Goal: Task Accomplishment & Management: Complete application form

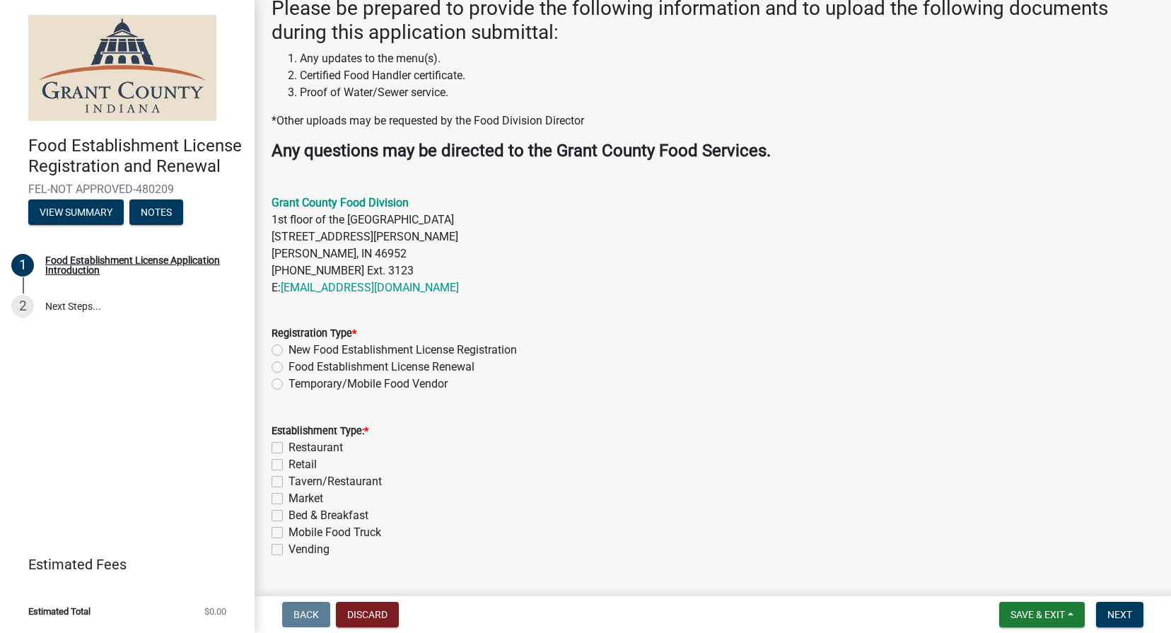
scroll to position [293, 0]
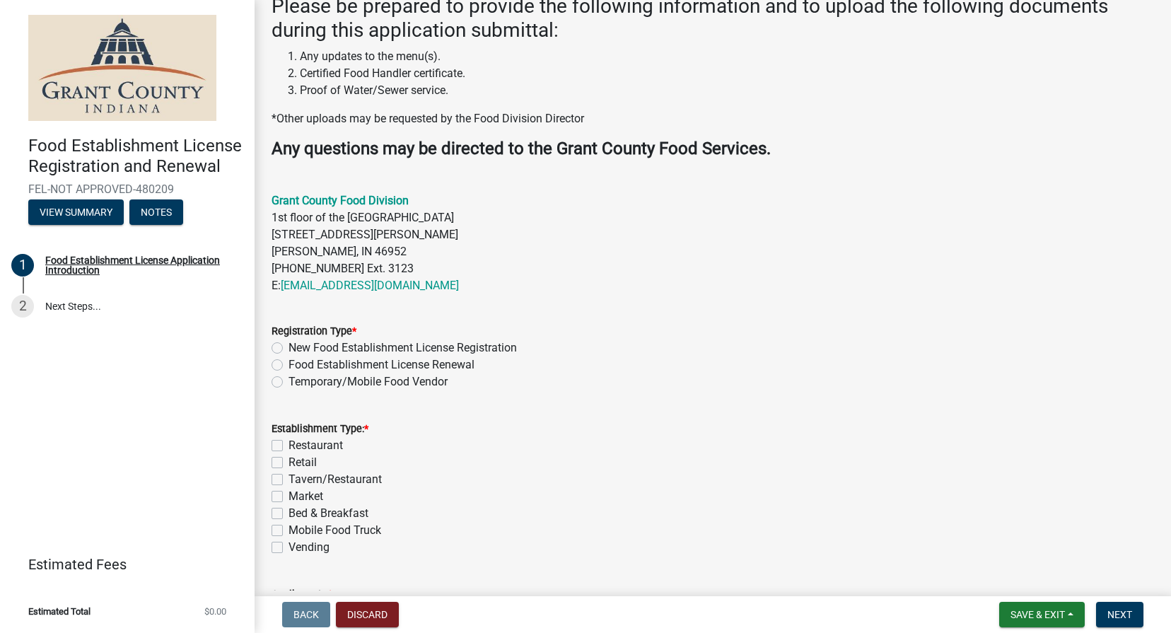
click at [289, 381] on label "Temporary/Mobile Food Vendor" at bounding box center [368, 382] width 159 height 17
click at [289, 381] on input "Temporary/Mobile Food Vendor" at bounding box center [293, 378] width 9 height 9
radio input "true"
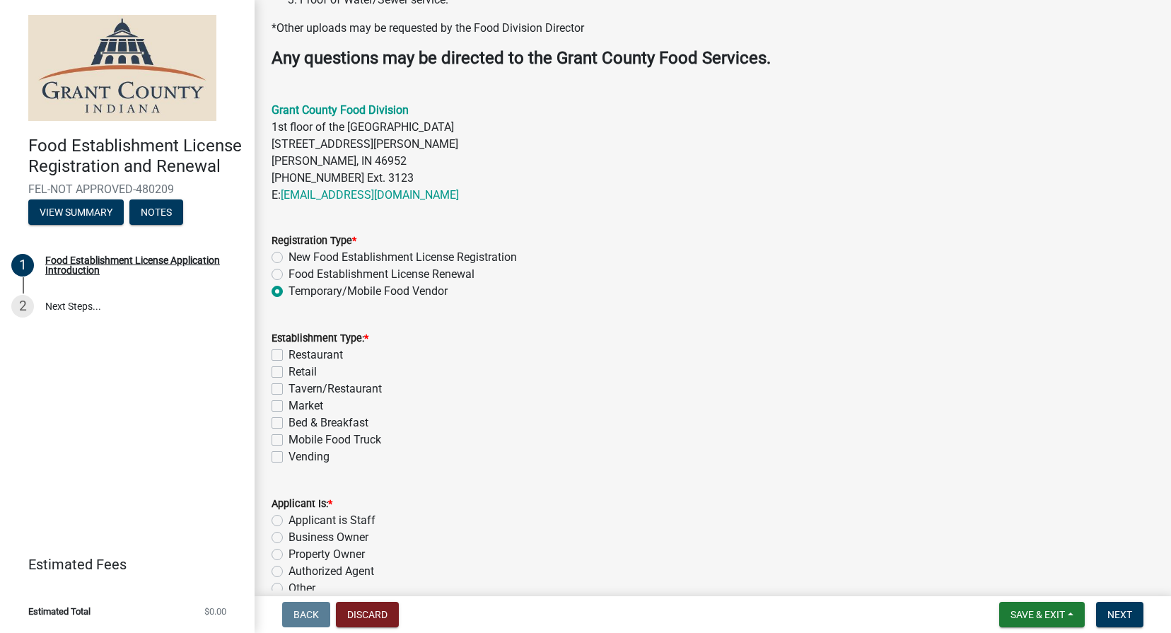
scroll to position [385, 0]
click at [289, 437] on label "Mobile Food Truck" at bounding box center [335, 438] width 93 height 17
click at [289, 437] on input "Mobile Food Truck" at bounding box center [293, 434] width 9 height 9
checkbox input "true"
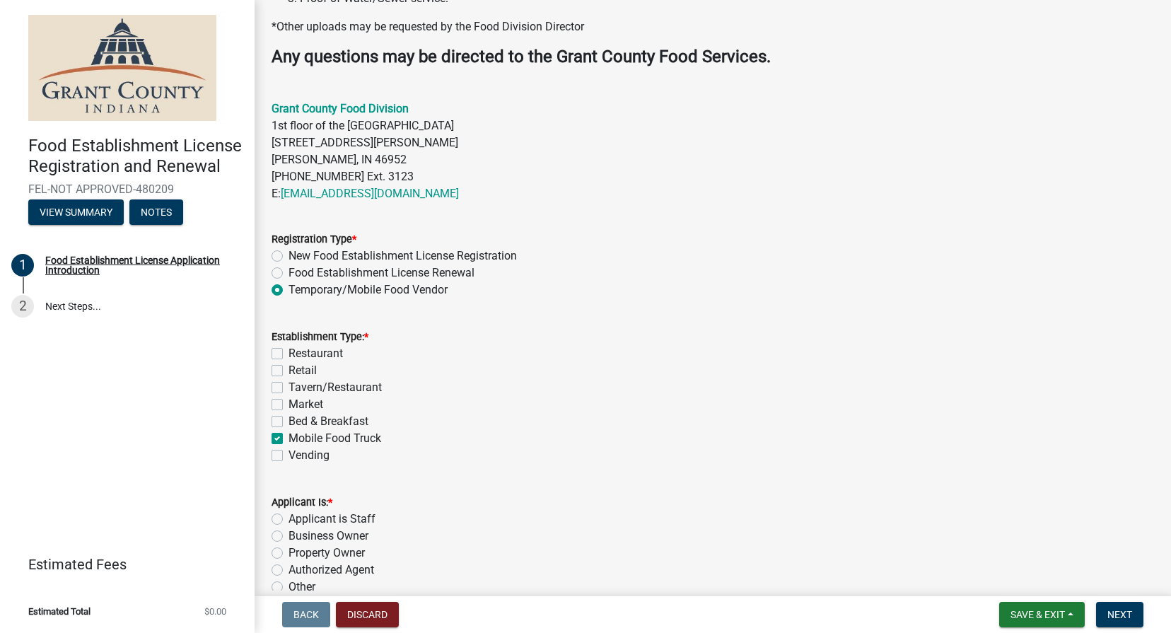
checkbox input "false"
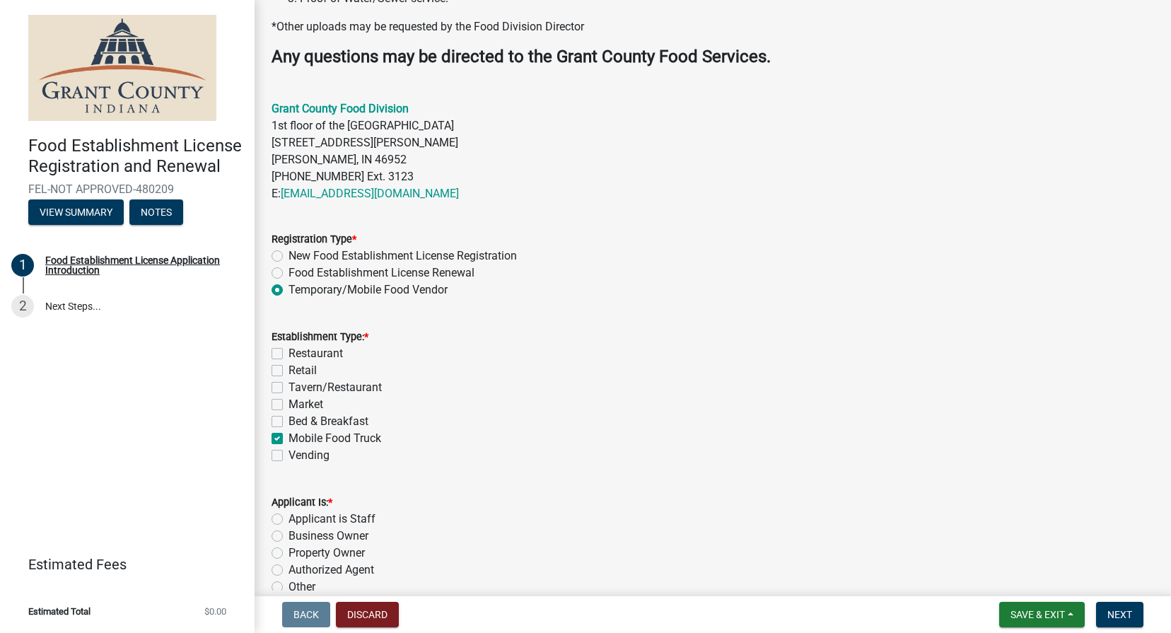
checkbox input "true"
checkbox input "false"
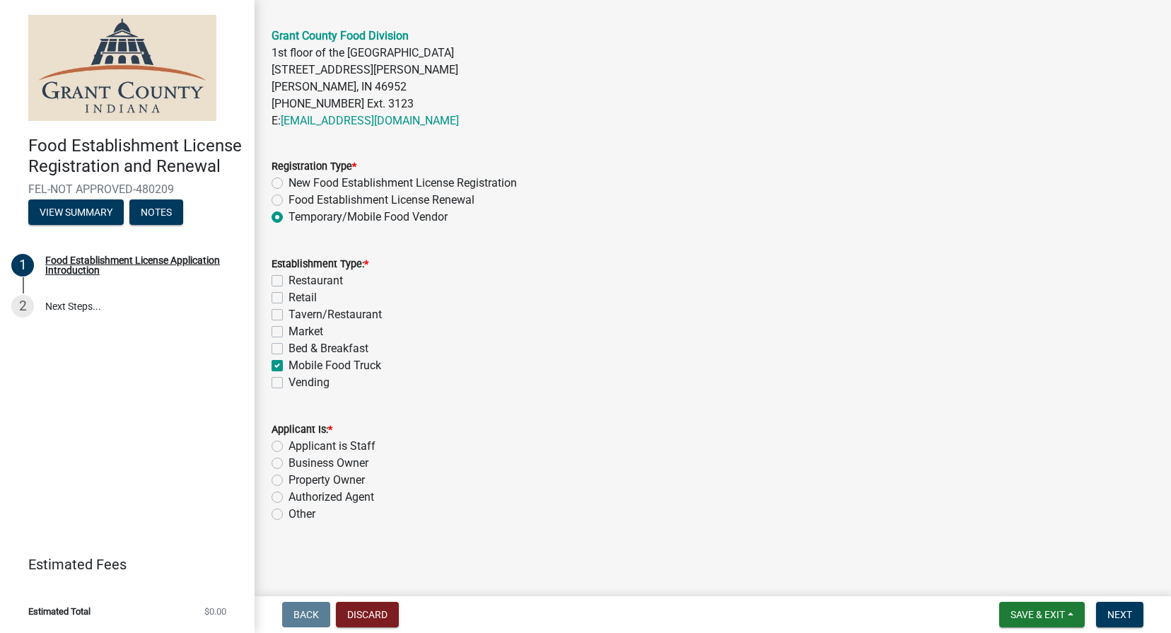
scroll to position [456, 0]
click at [289, 462] on label "Business Owner" at bounding box center [329, 464] width 80 height 17
click at [289, 462] on input "Business Owner" at bounding box center [293, 460] width 9 height 9
radio input "true"
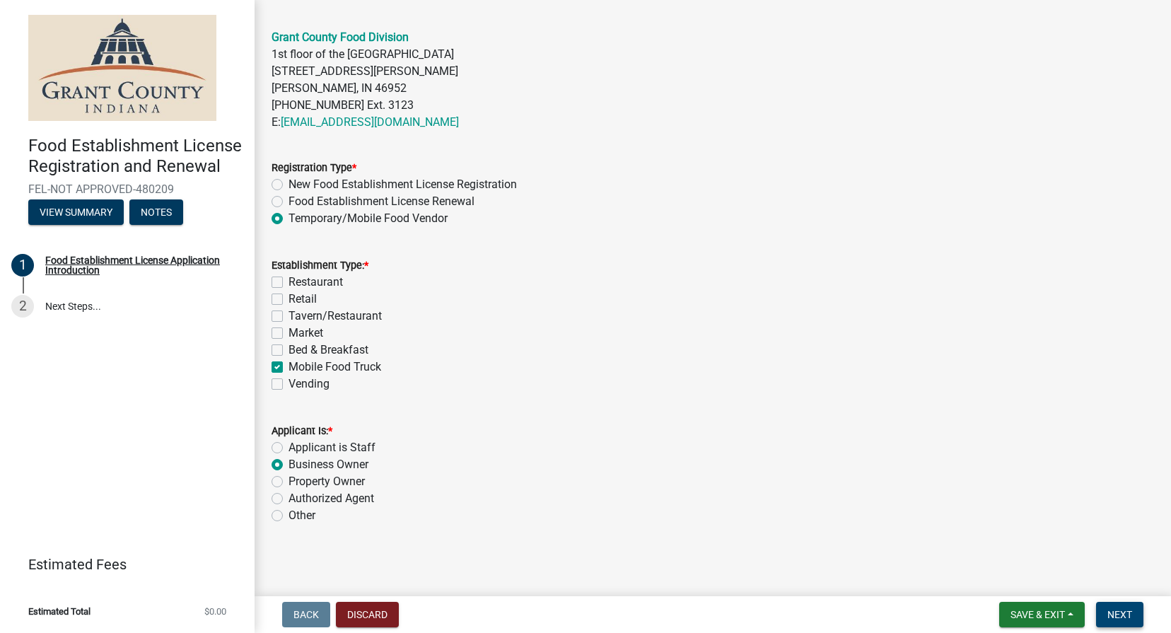
click at [1109, 611] on span "Next" at bounding box center [1120, 614] width 25 height 11
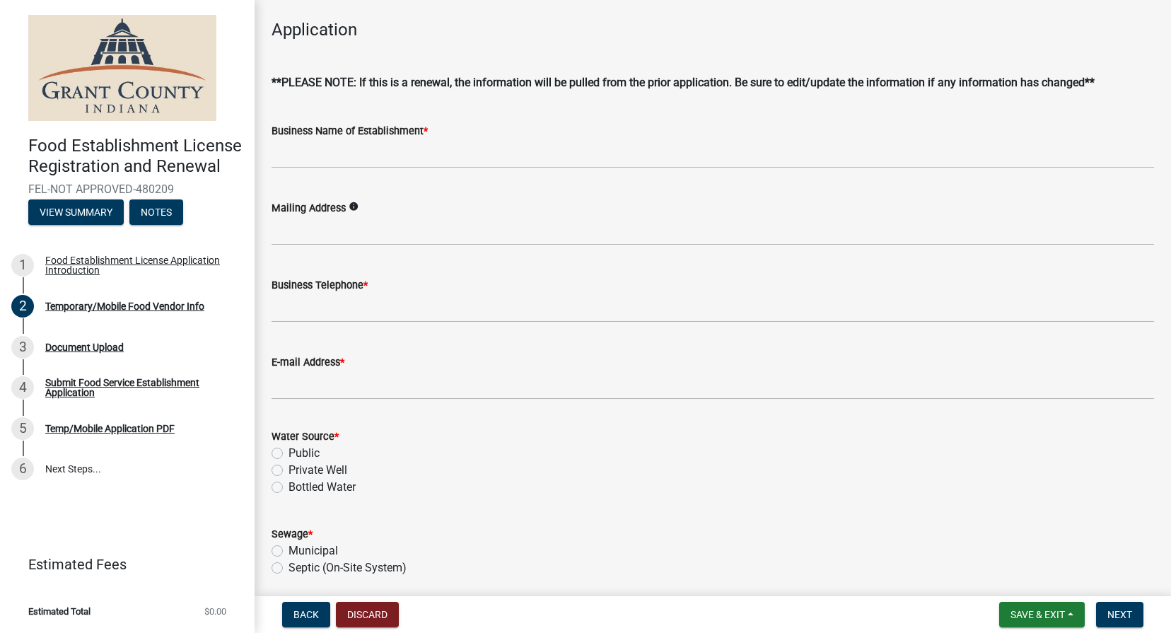
scroll to position [285, 0]
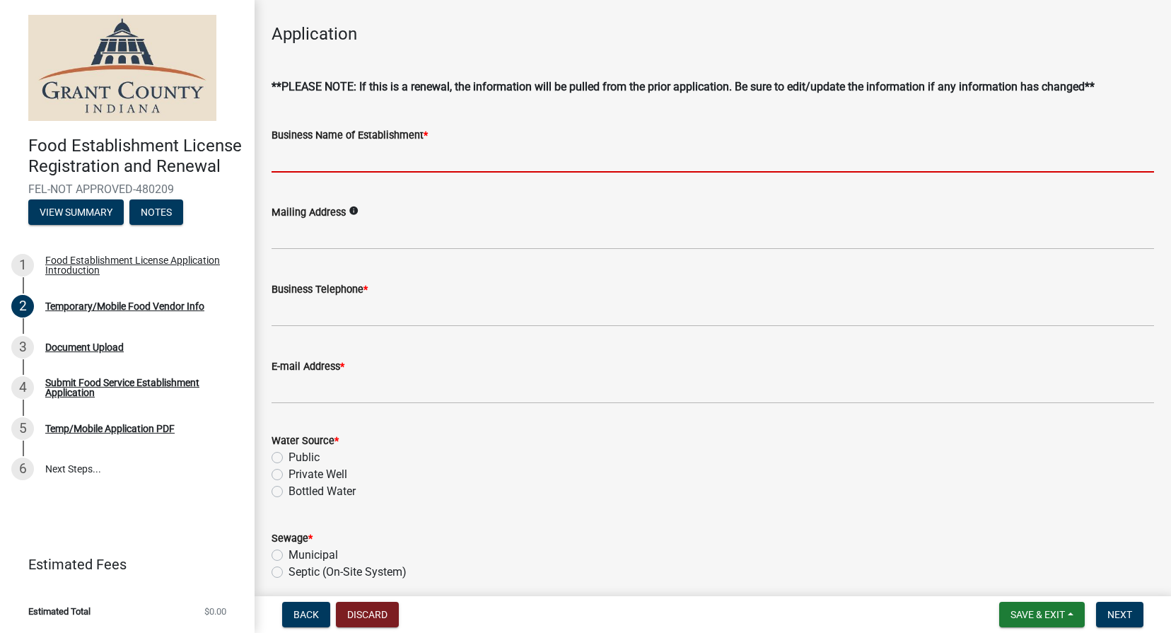
click at [448, 144] on input "Business Name of Establishment *" at bounding box center [713, 158] width 883 height 29
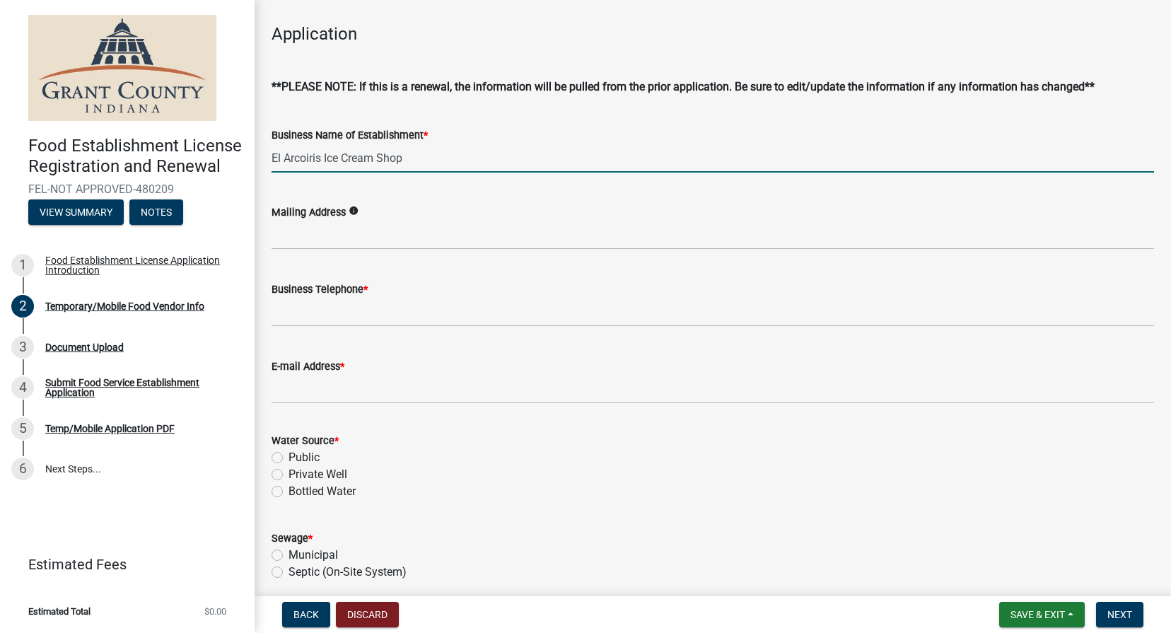
type input "El Arcoiris Ice Cream Shop"
click at [379, 215] on div "Mailing Address info" at bounding box center [713, 212] width 883 height 17
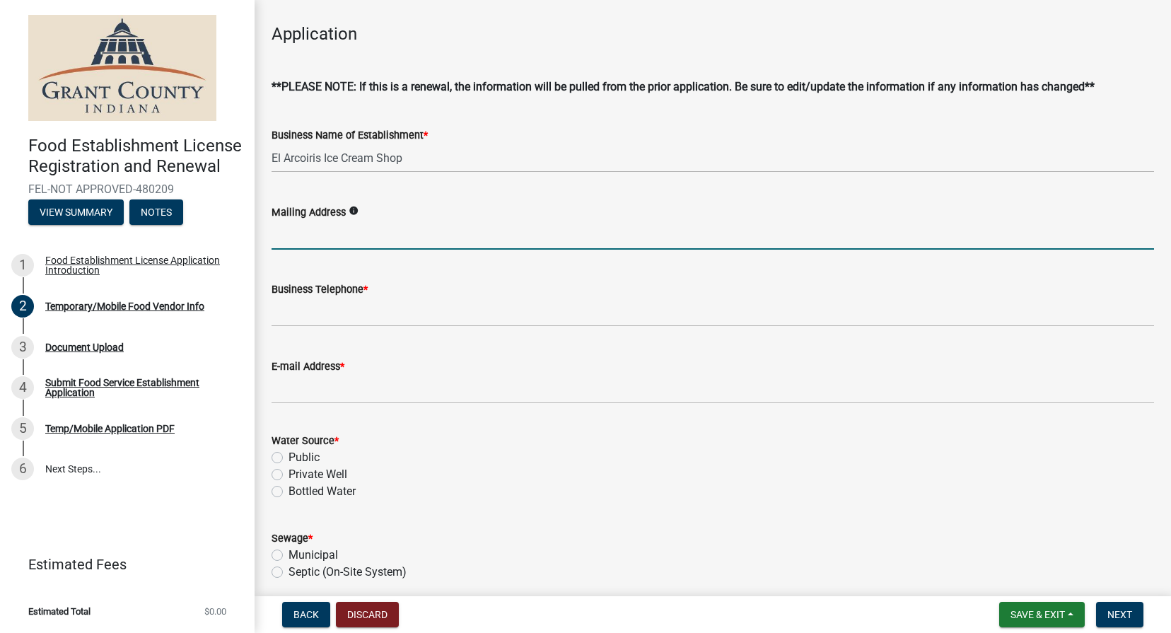
click at [367, 226] on input "Mailing Address" at bounding box center [713, 235] width 883 height 29
type input "4500 E 300 N Windfall IN"
click at [357, 208] on icon "info" at bounding box center [354, 211] width 10 height 10
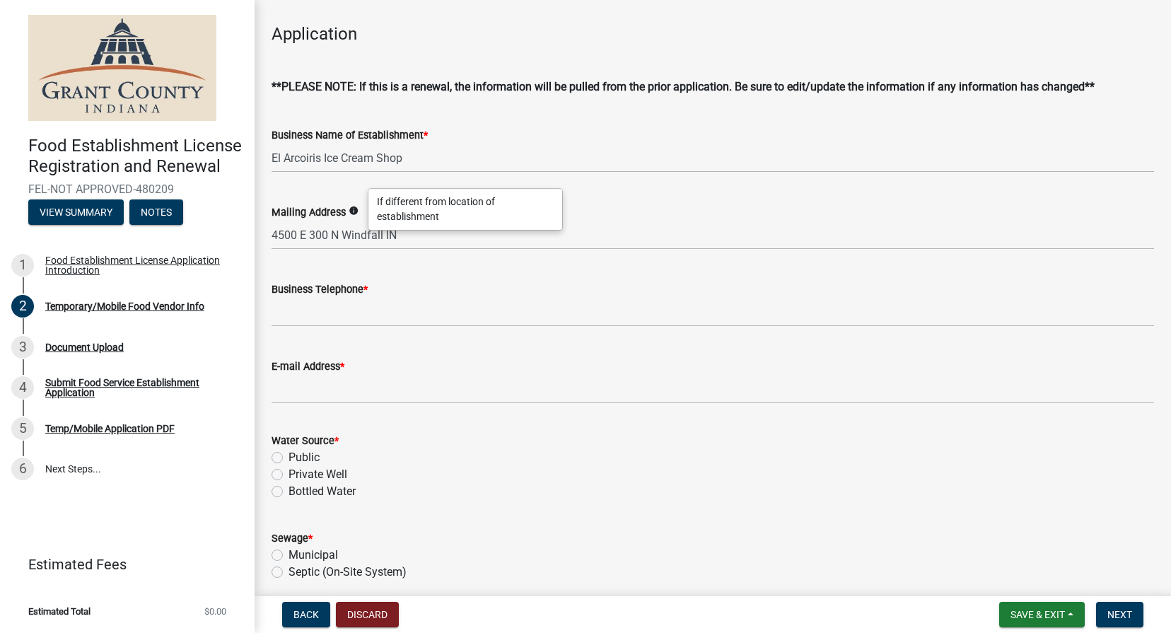
click at [357, 208] on icon "info" at bounding box center [354, 211] width 10 height 10
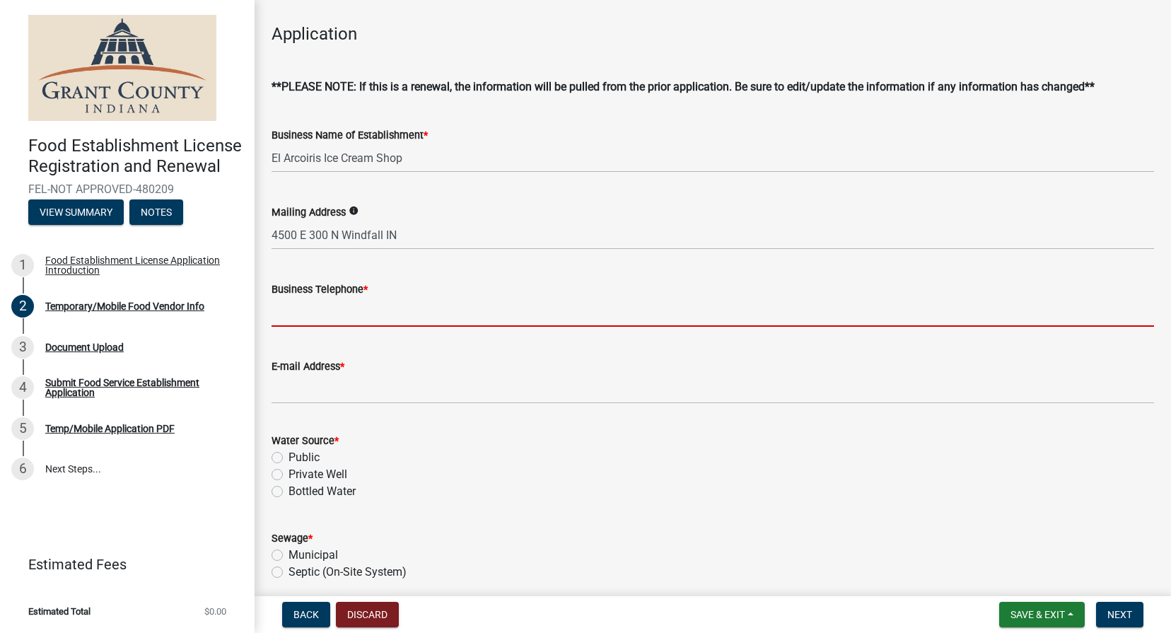
click at [318, 313] on input "Business Telephone *" at bounding box center [713, 312] width 883 height 29
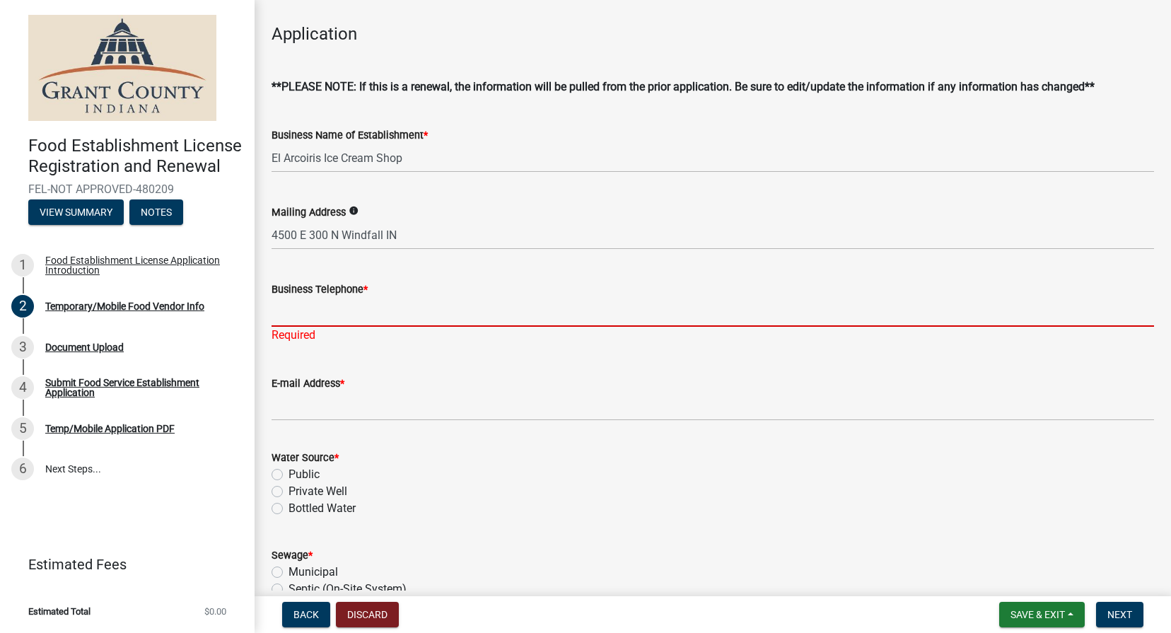
paste input "[URL][DOMAIN_NAME]"
type input "[URL][DOMAIN_NAME]"
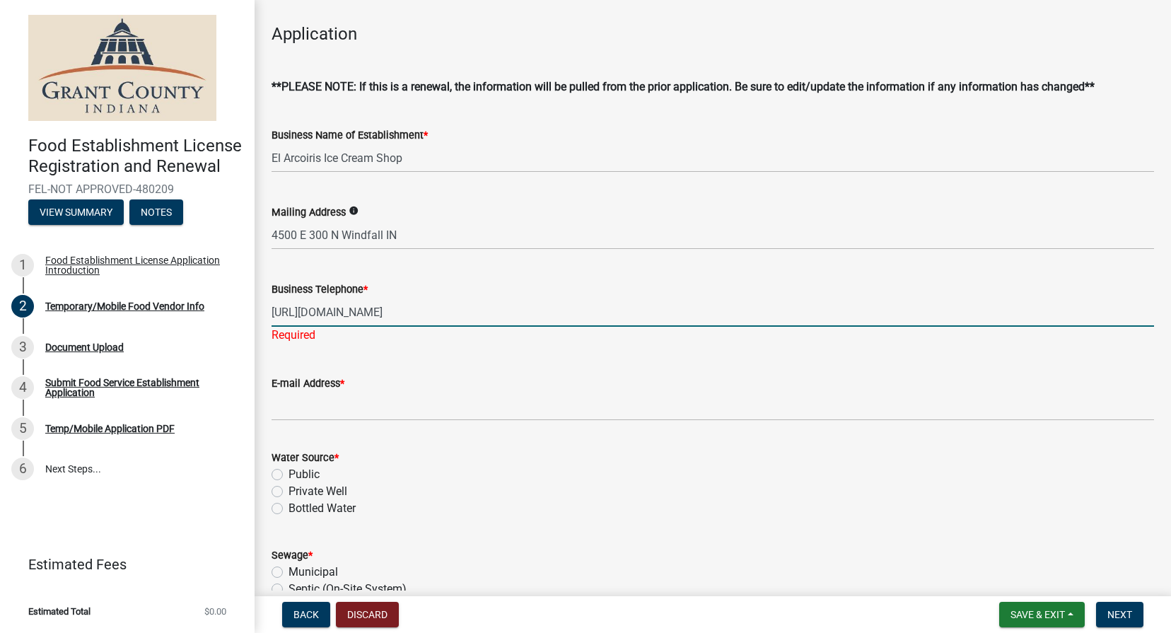
drag, startPoint x: 775, startPoint y: 308, endPoint x: 255, endPoint y: 313, distance: 520.7
click at [255, 313] on div "Temporary/Mobile Food Vendor Info share Share Temporary/Mobile Food Vendor Info…" at bounding box center [713, 639] width 917 height 1815
type input "7659263015"
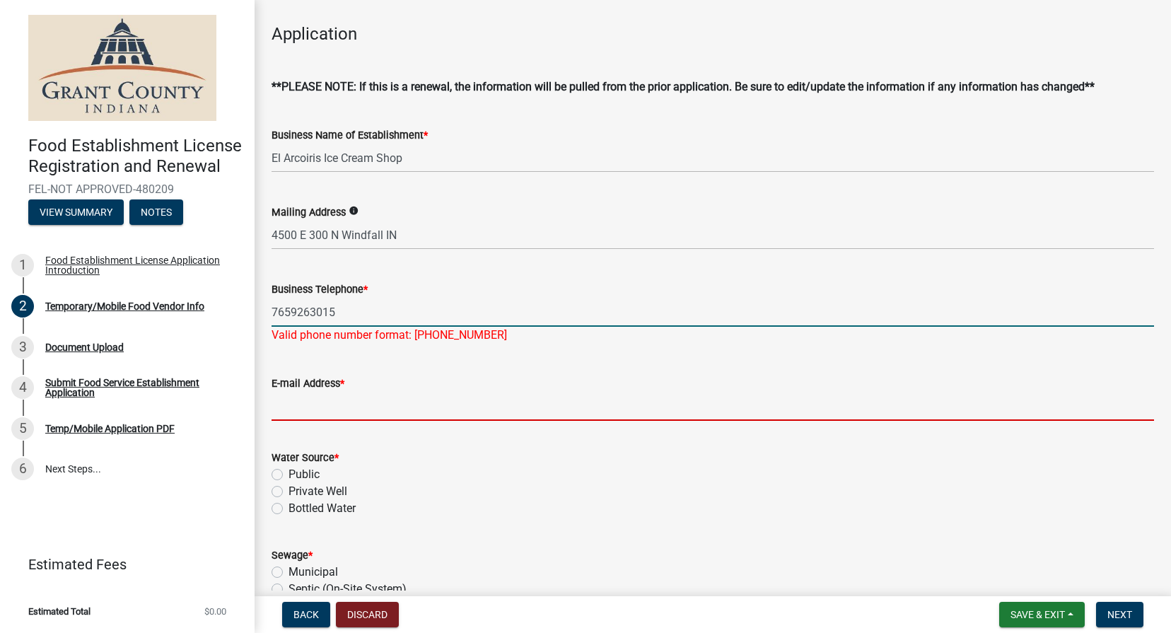
click at [407, 412] on wm-data-entity-input "E-mail Address *" at bounding box center [713, 393] width 883 height 77
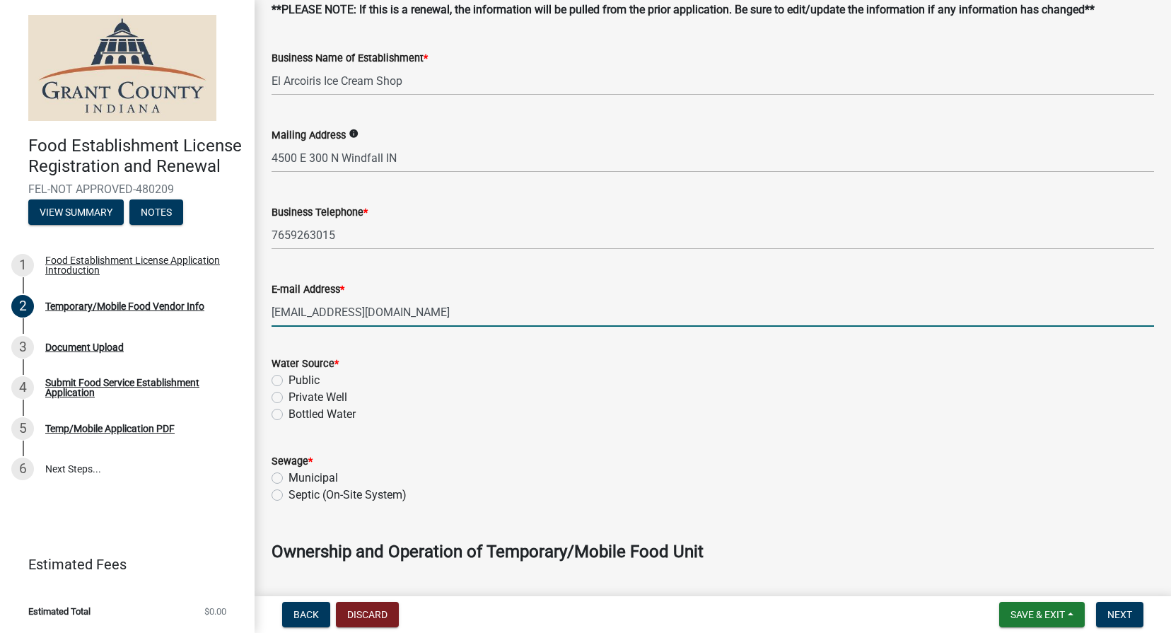
scroll to position [364, 0]
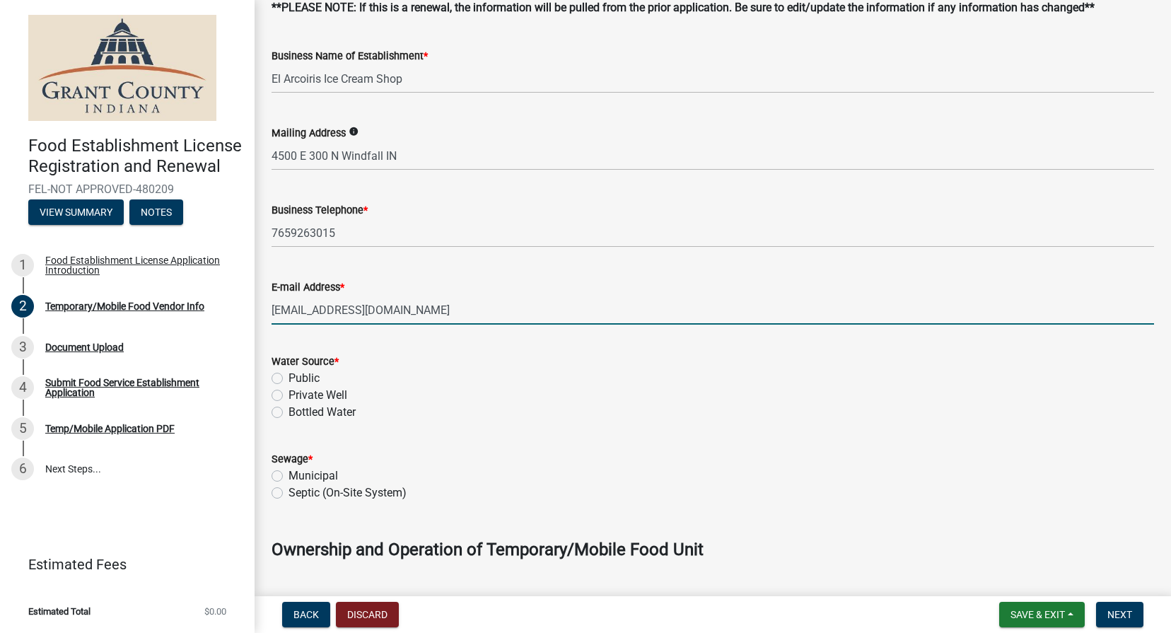
type input "[EMAIL_ADDRESS][DOMAIN_NAME]"
click at [289, 374] on label "Public" at bounding box center [304, 378] width 31 height 17
click at [289, 374] on input "Public" at bounding box center [293, 374] width 9 height 9
radio input "true"
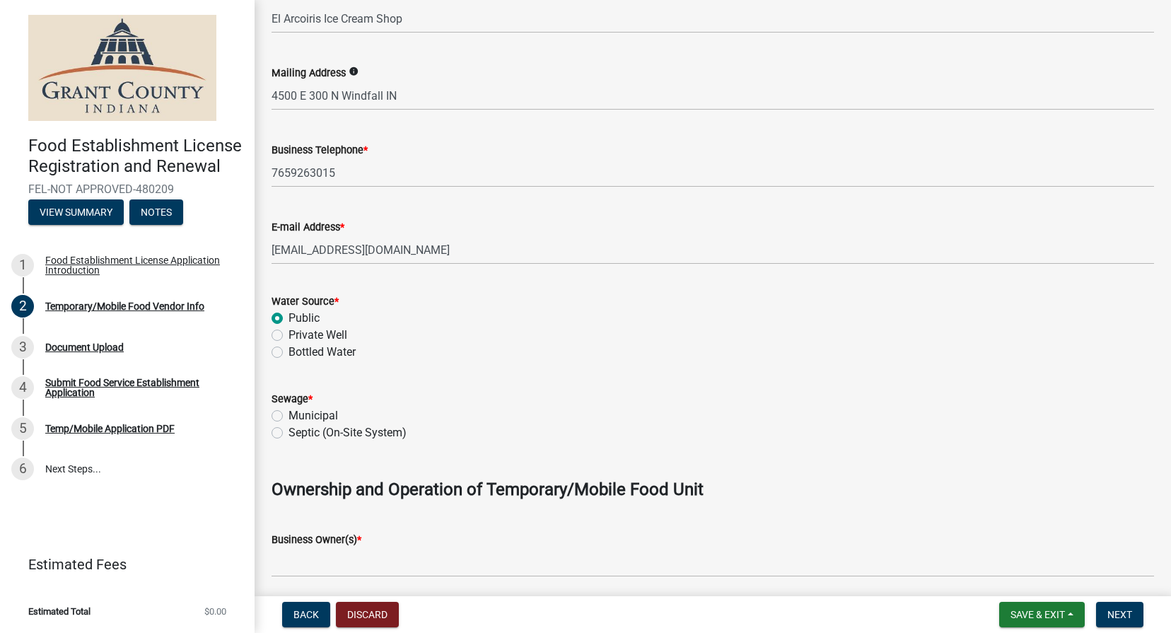
scroll to position [425, 0]
click at [289, 351] on label "Bottled Water" at bounding box center [322, 351] width 67 height 17
click at [289, 351] on input "Bottled Water" at bounding box center [293, 347] width 9 height 9
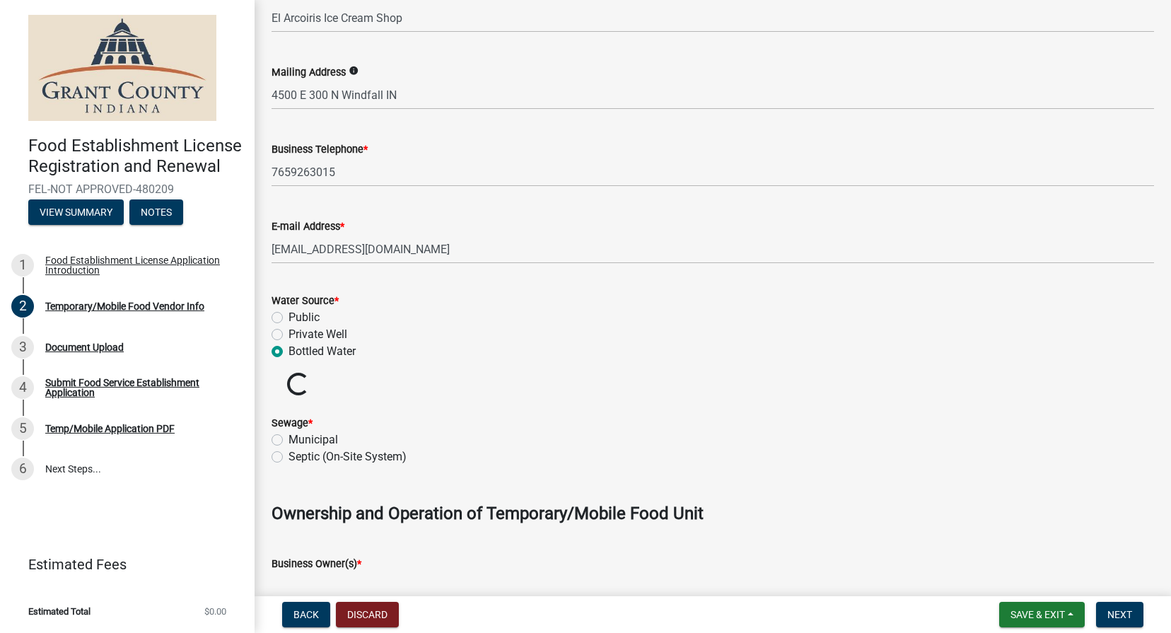
radio input "true"
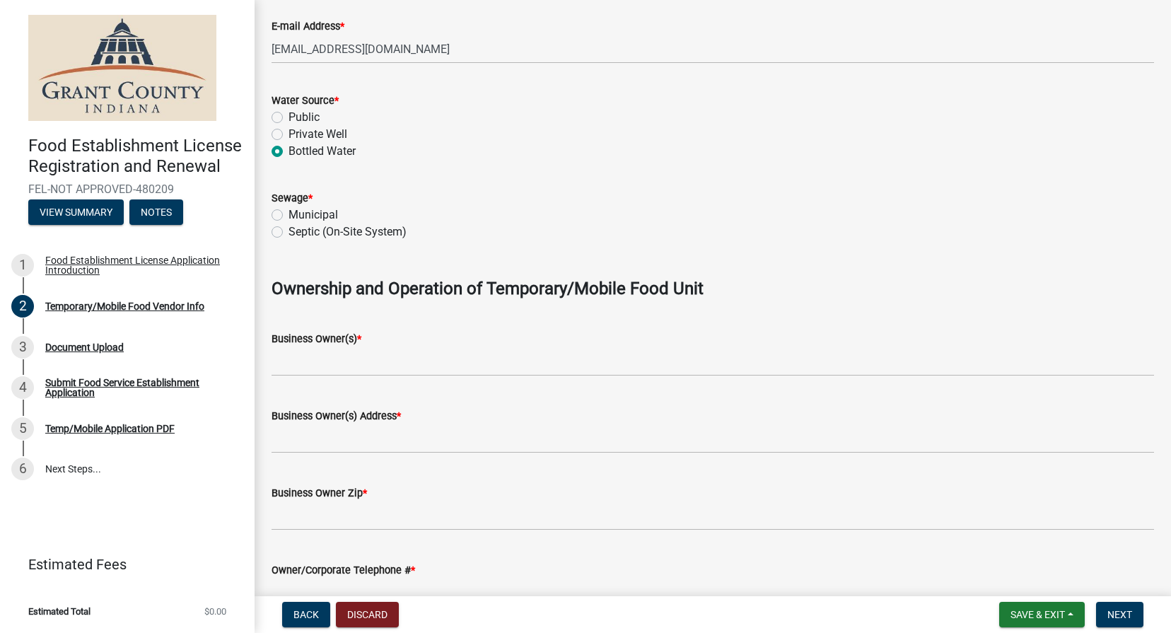
scroll to position [626, 0]
click at [289, 216] on label "Municipal" at bounding box center [314, 214] width 50 height 17
click at [289, 215] on input "Municipal" at bounding box center [293, 210] width 9 height 9
radio input "true"
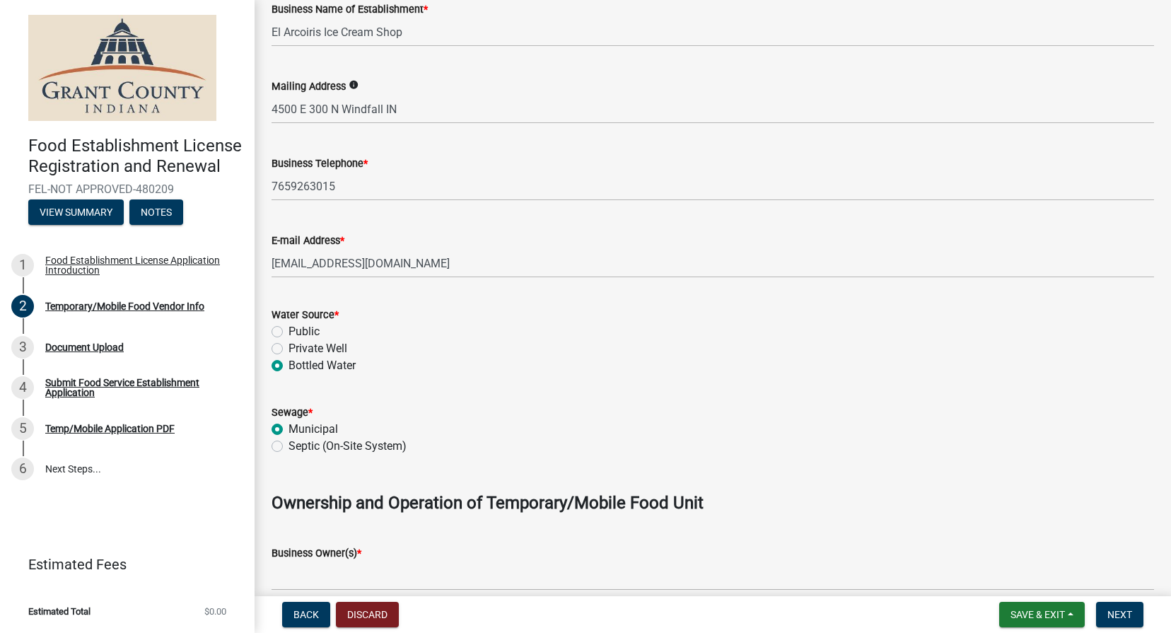
scroll to position [418, 0]
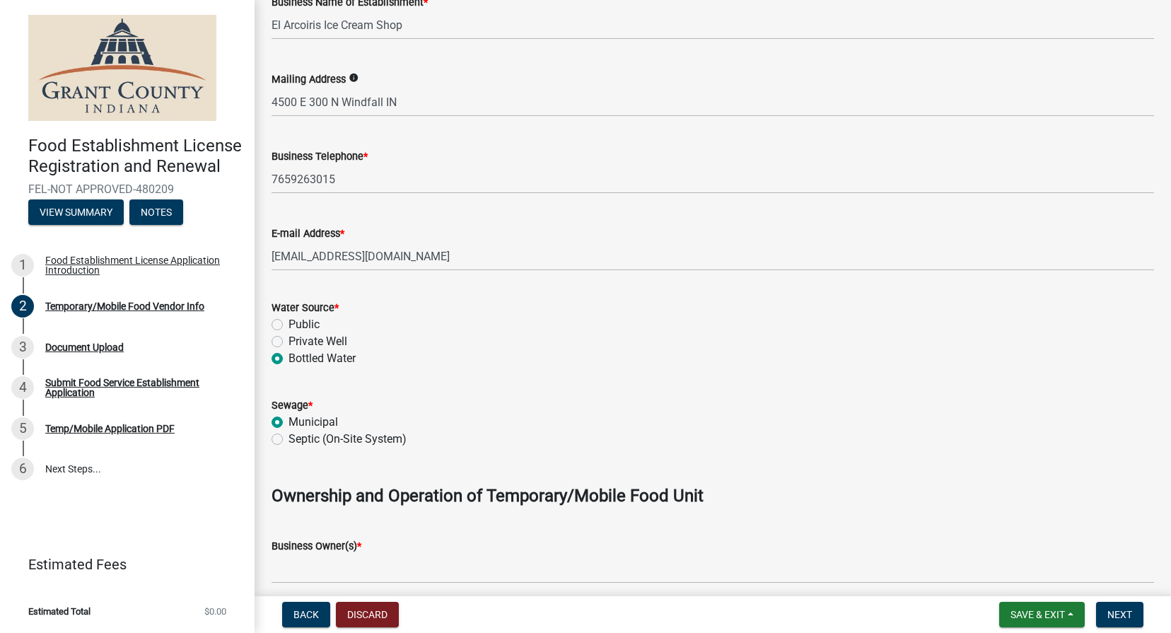
click at [289, 320] on label "Public" at bounding box center [304, 324] width 31 height 17
click at [289, 320] on input "Public" at bounding box center [293, 320] width 9 height 9
radio input "true"
click at [289, 355] on label "Bottled Water" at bounding box center [322, 358] width 67 height 17
click at [289, 355] on input "Bottled Water" at bounding box center [293, 354] width 9 height 9
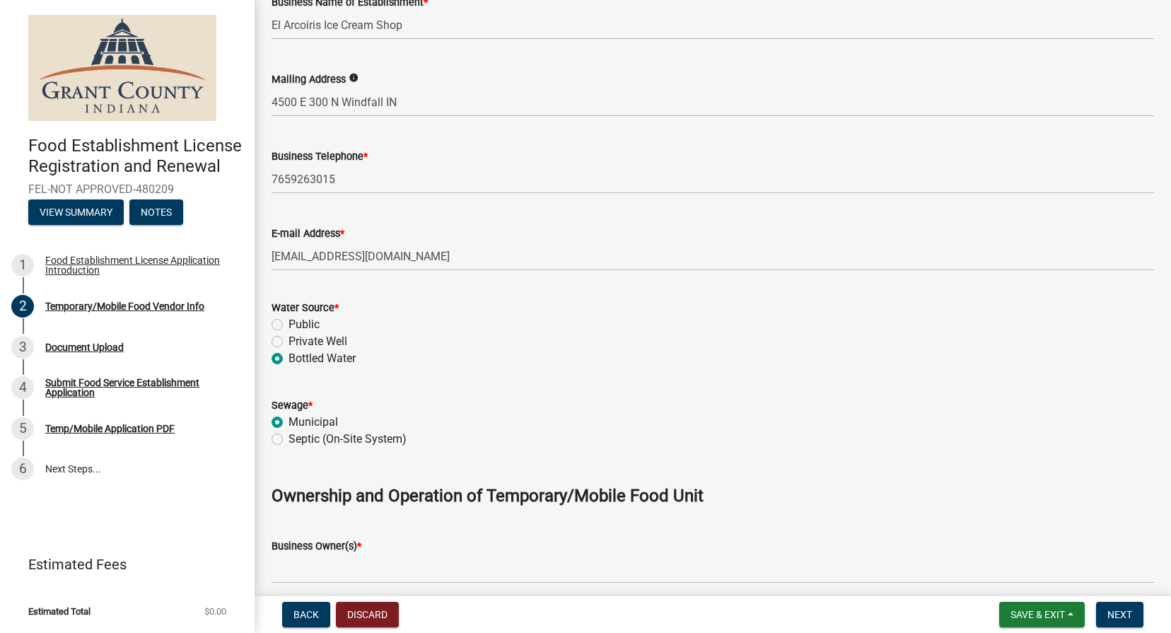
radio input "true"
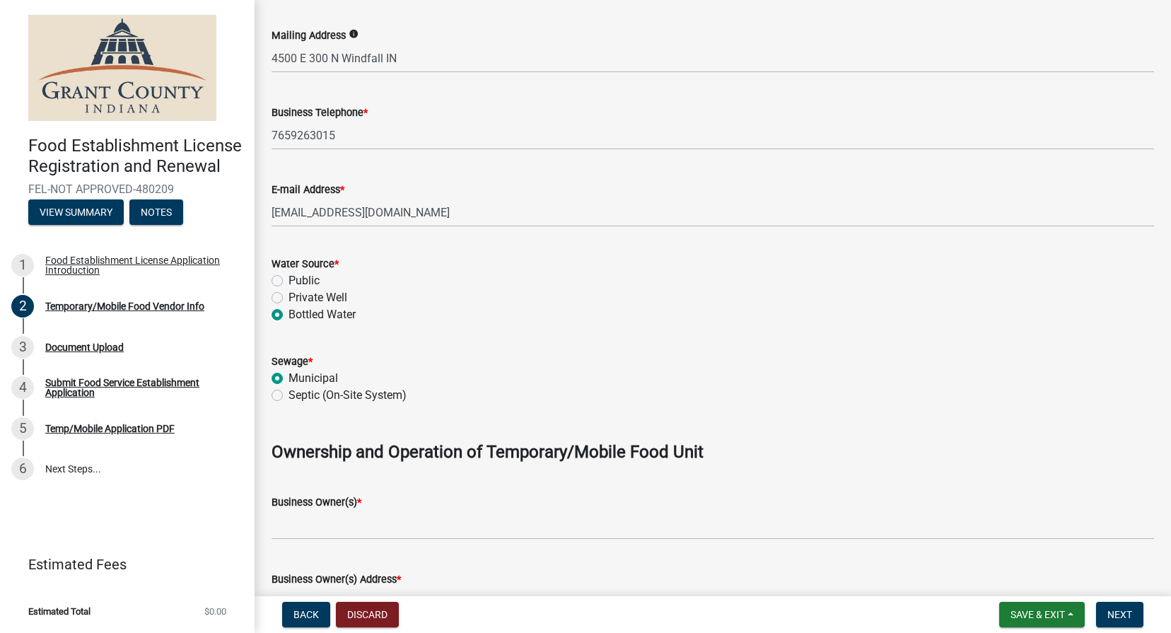
scroll to position [467, 0]
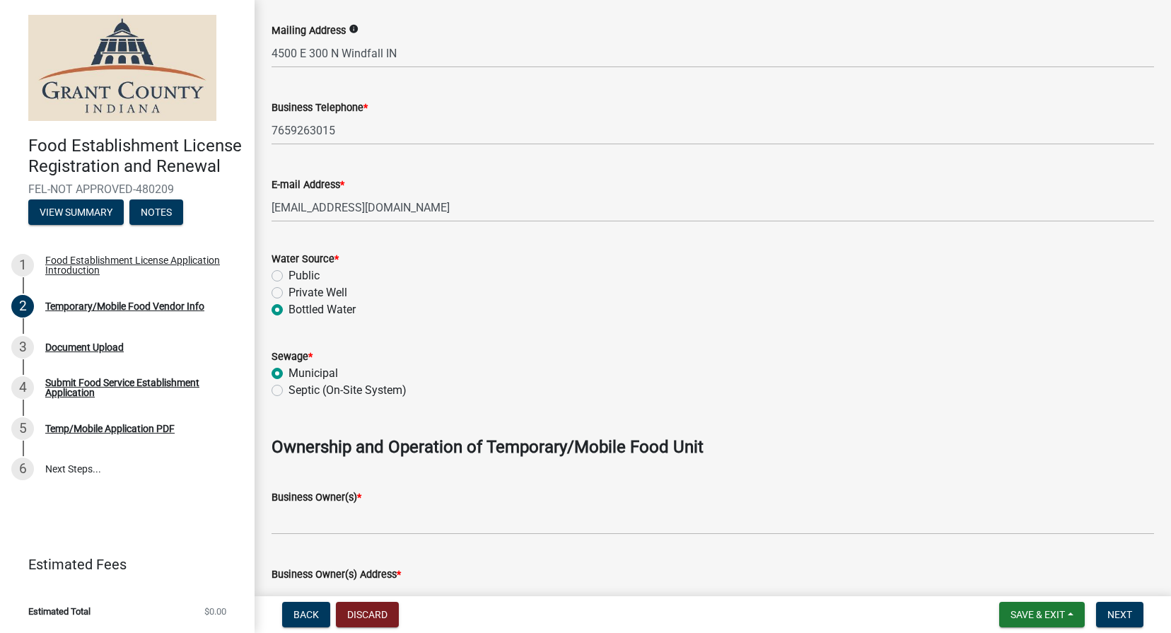
click at [300, 384] on label "Septic (On-Site System)" at bounding box center [348, 390] width 118 height 17
click at [298, 384] on input "Septic (On-Site System)" at bounding box center [293, 386] width 9 height 9
radio input "true"
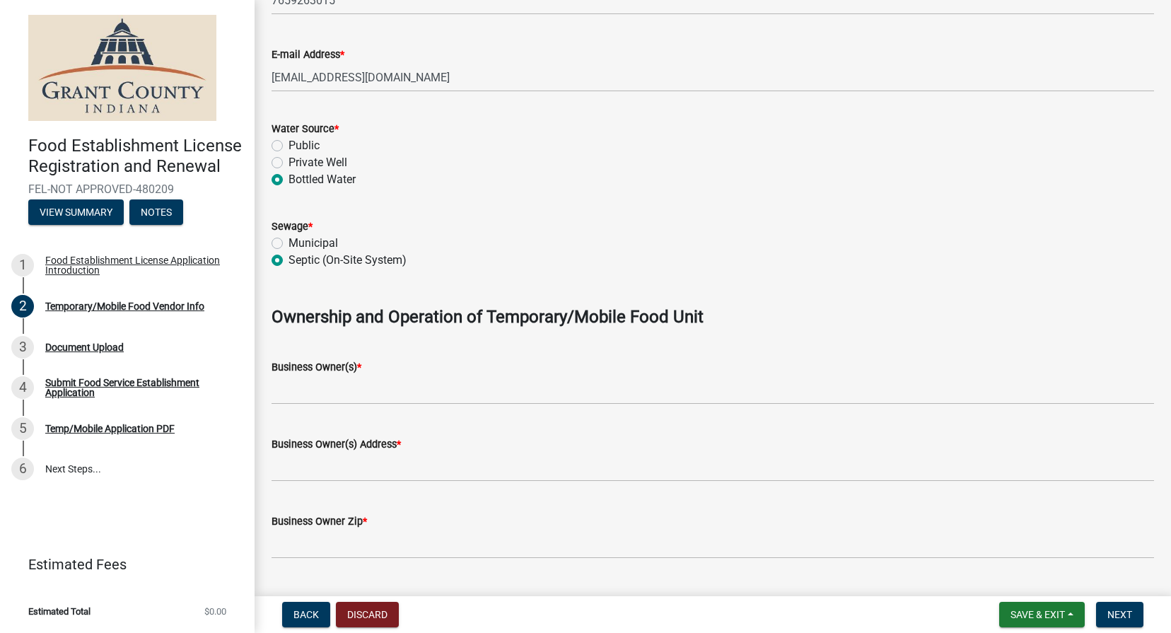
scroll to position [624, 0]
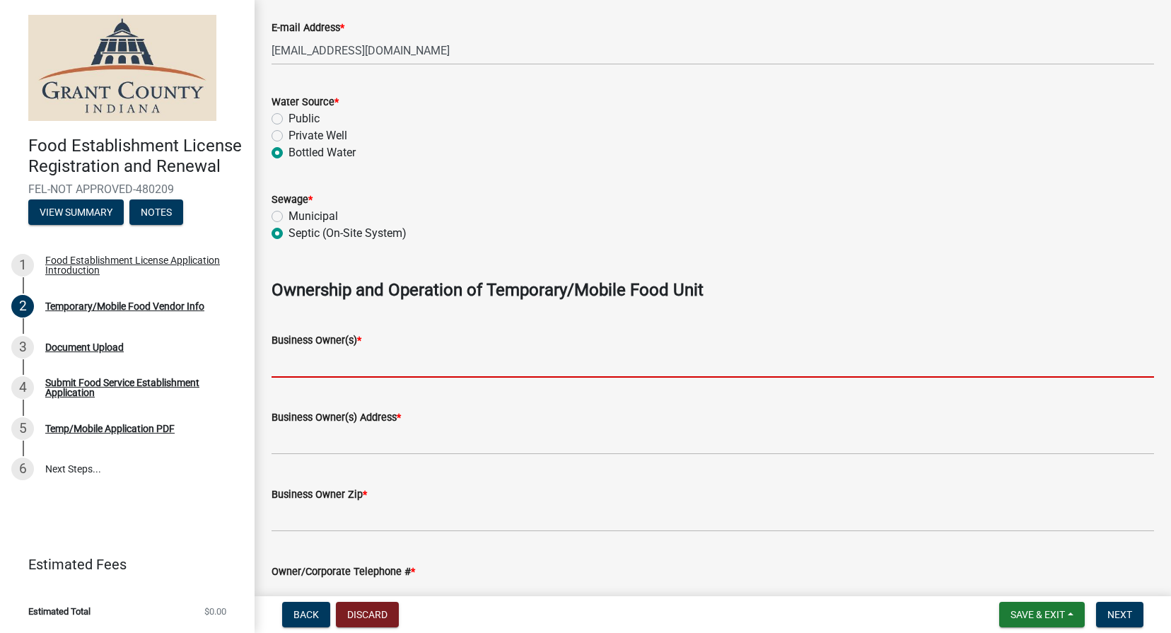
click at [321, 364] on input "Business Owner(s) *" at bounding box center [713, 363] width 883 height 29
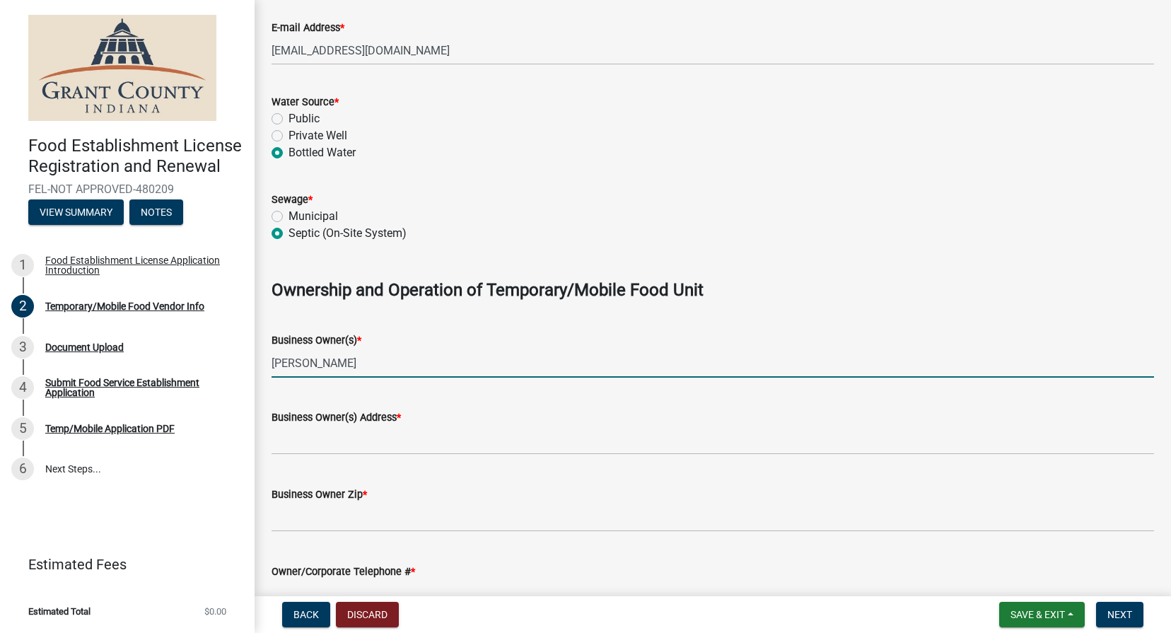
type input "[PERSON_NAME]"
click at [507, 439] on input "Business Owner(s) Address *" at bounding box center [713, 440] width 883 height 29
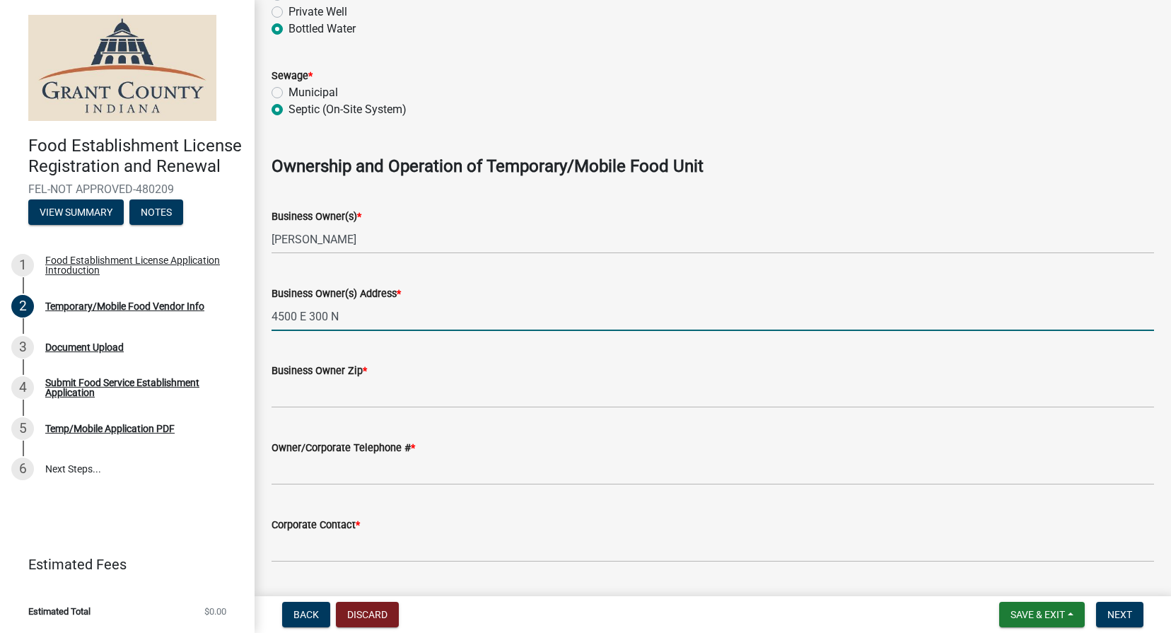
scroll to position [802, 0]
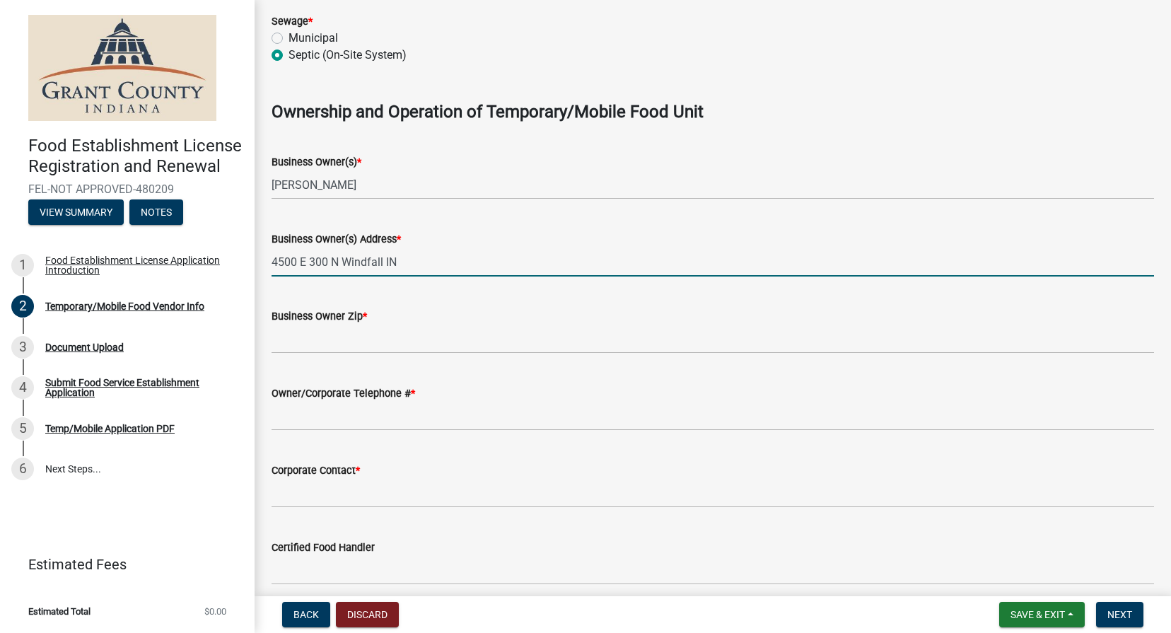
type input "4500 E 300 N Windfall IN"
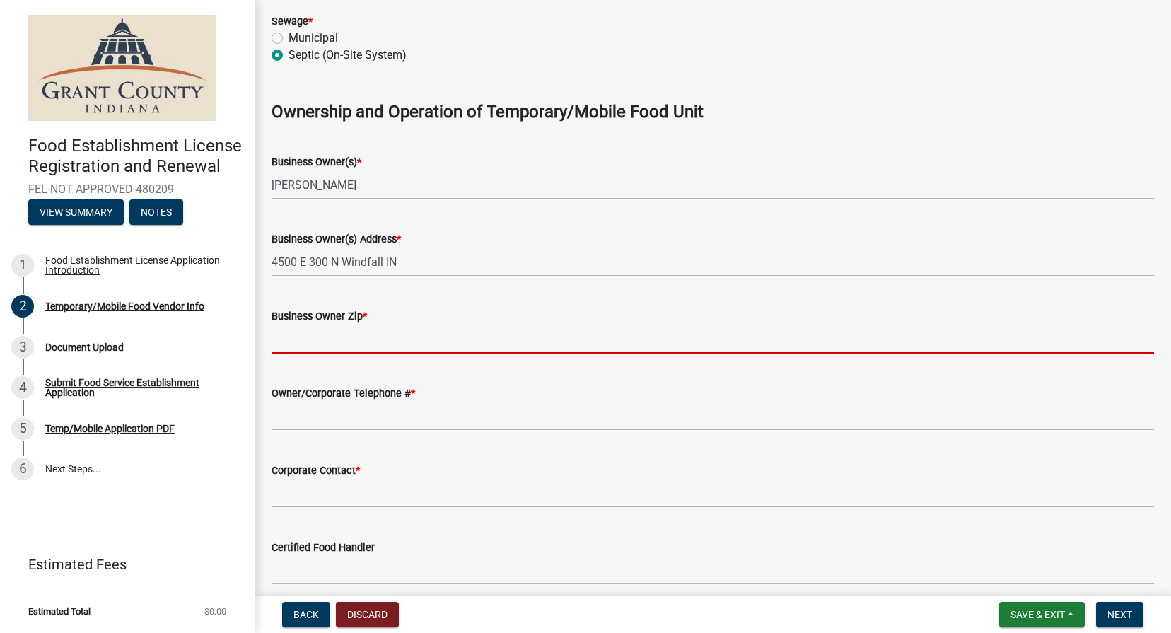
click at [400, 339] on input "Business Owner Zip *" at bounding box center [713, 339] width 883 height 29
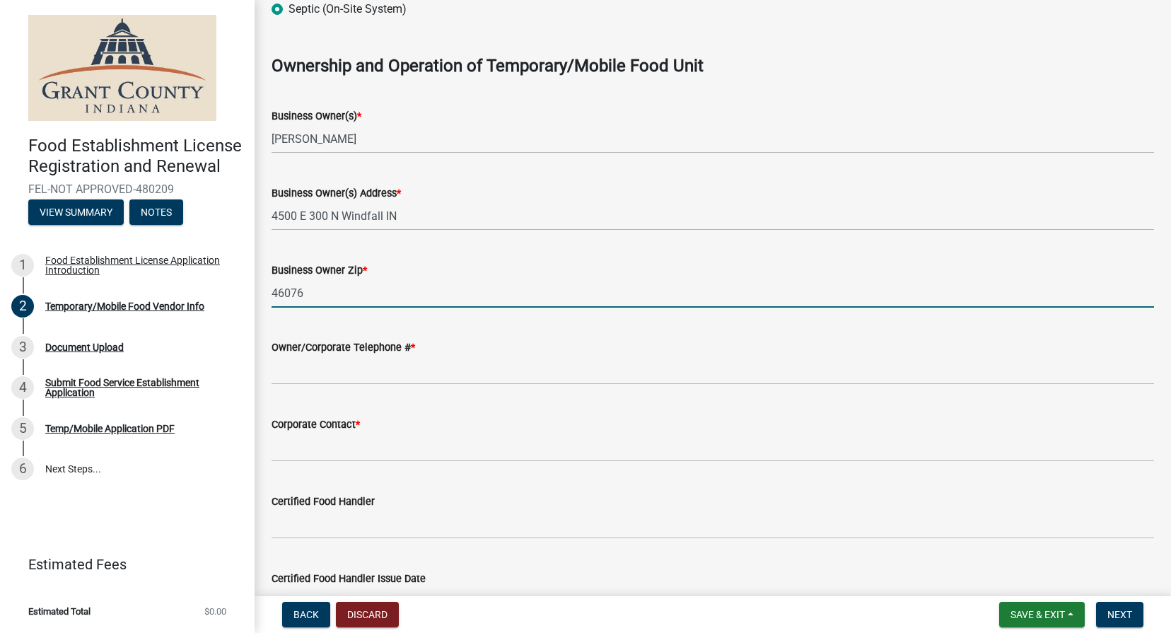
scroll to position [852, 0]
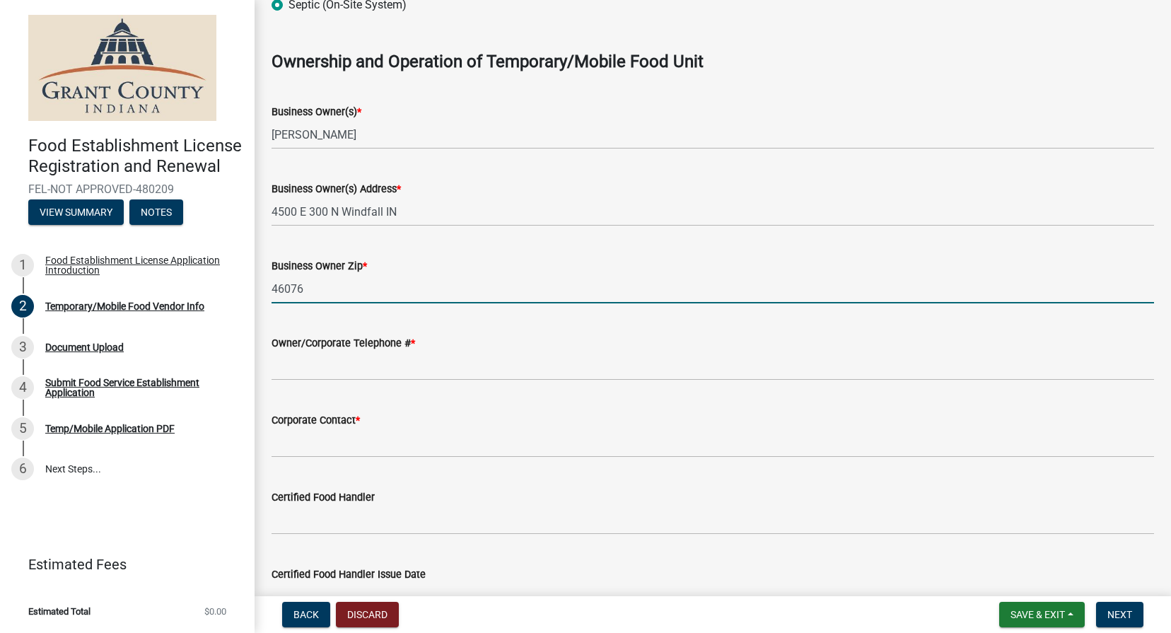
type input "46076"
click at [445, 376] on input "Owner/Corporate Telephone # *" at bounding box center [713, 366] width 883 height 29
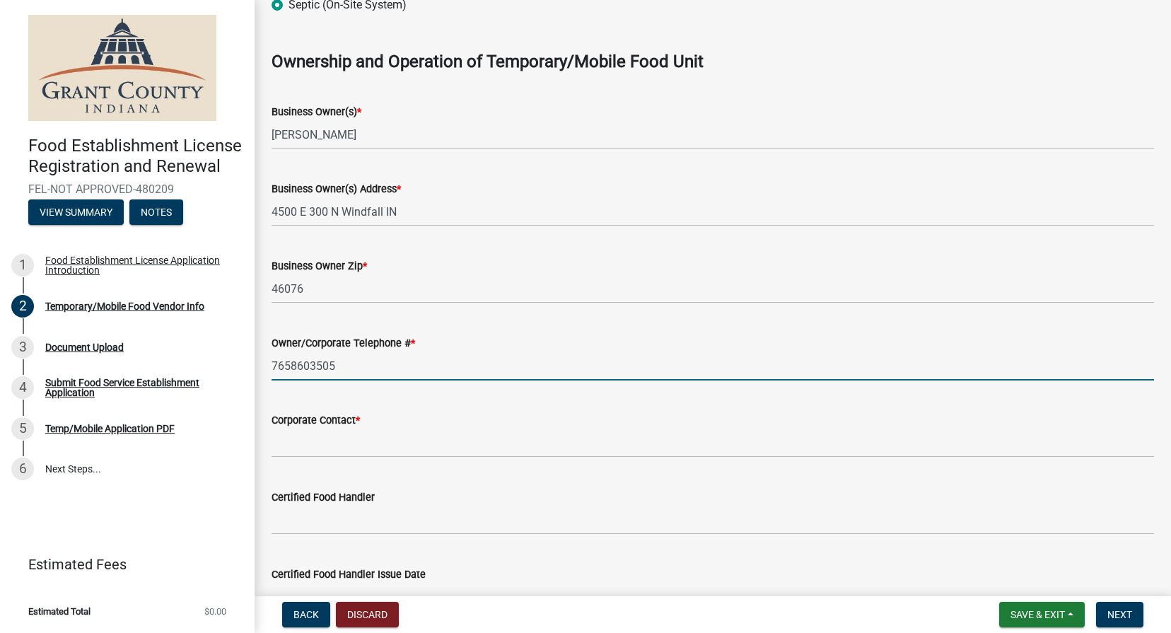
type input "7658603505"
click at [346, 451] on input "Corporate Contact *" at bounding box center [713, 443] width 883 height 29
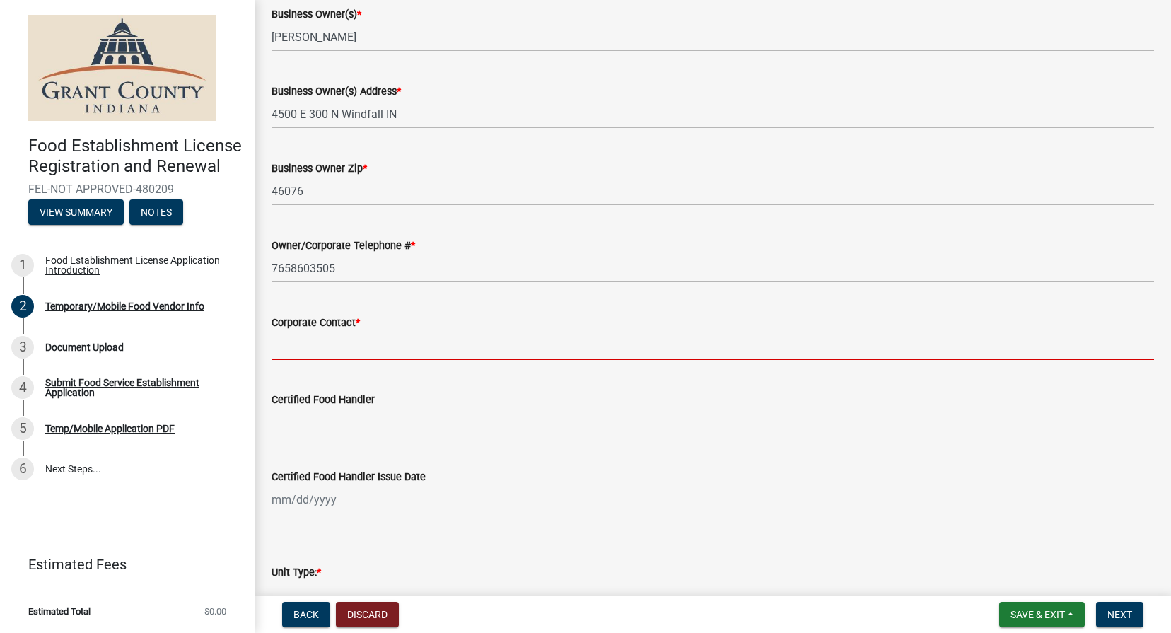
scroll to position [951, 0]
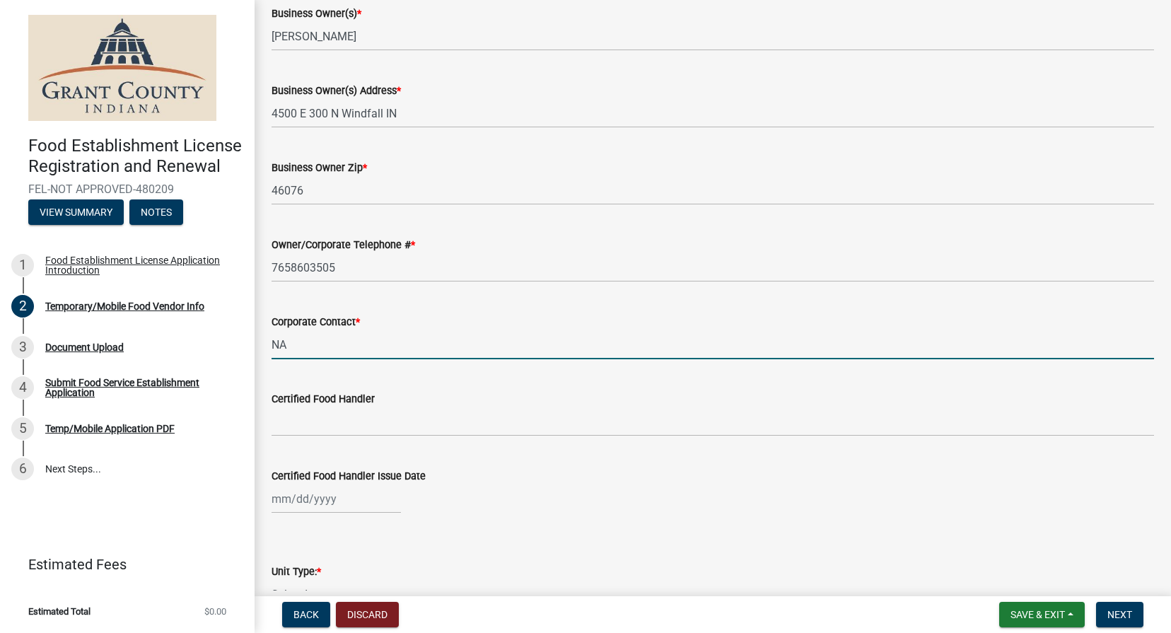
type input "NA"
click at [323, 424] on input "Certified Food Handler" at bounding box center [713, 421] width 883 height 29
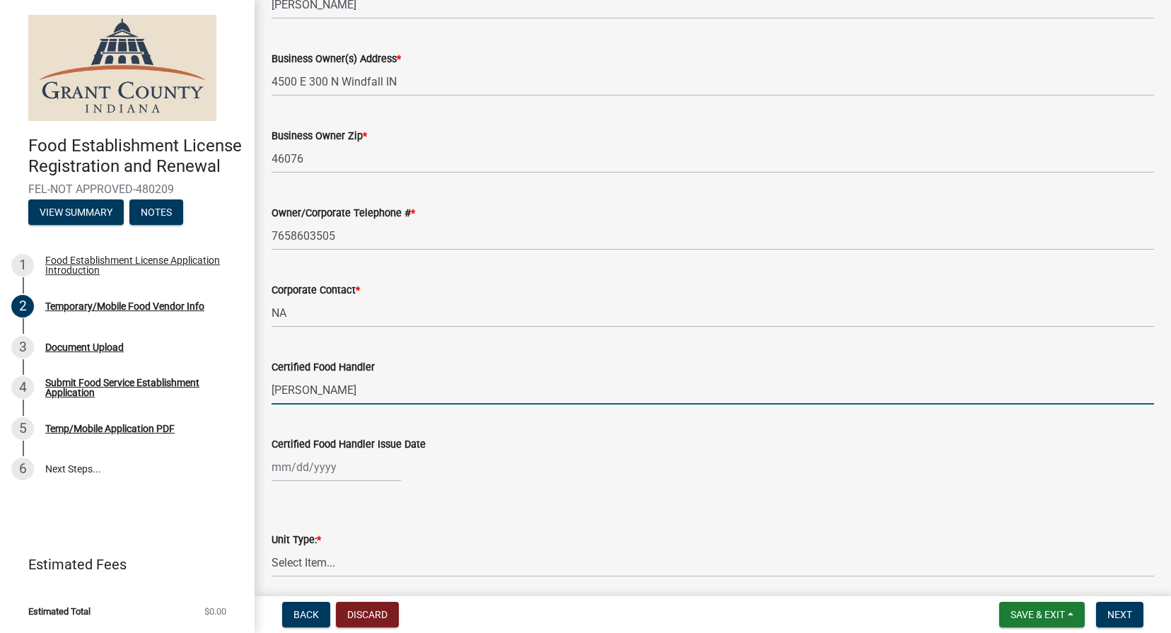
scroll to position [982, 0]
drag, startPoint x: 347, startPoint y: 395, endPoint x: 257, endPoint y: 391, distance: 90.6
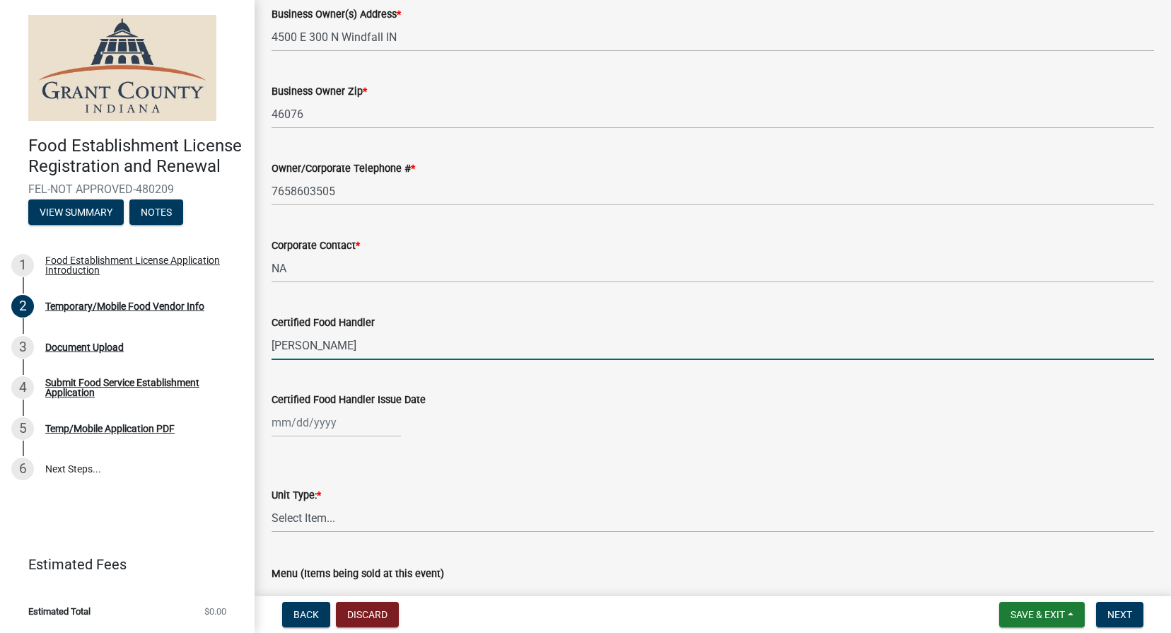
scroll to position [1035, 0]
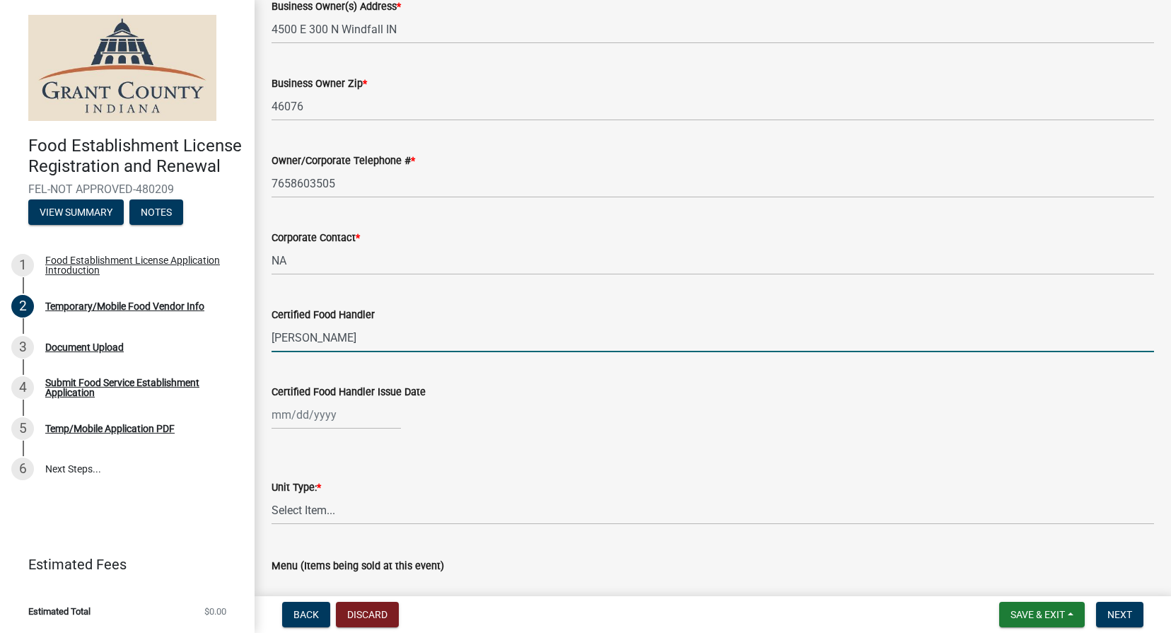
type input "[PERSON_NAME]"
select select "9"
select select "2025"
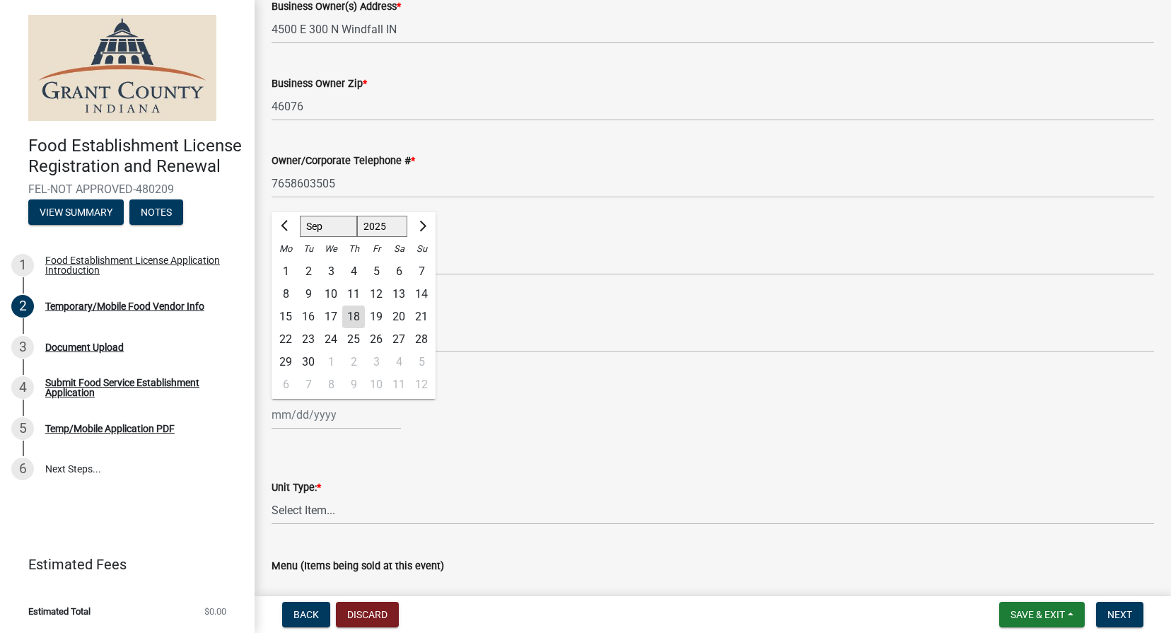
click at [288, 412] on div "[PERSON_NAME] Feb Mar Apr [PERSON_NAME][DATE] Oct Nov [DATE] 1526 1527 1528 152…" at bounding box center [336, 414] width 129 height 29
select select "2"
select select "2029"
click at [290, 292] on div "5" at bounding box center [285, 294] width 23 height 23
type input "[DATE]"
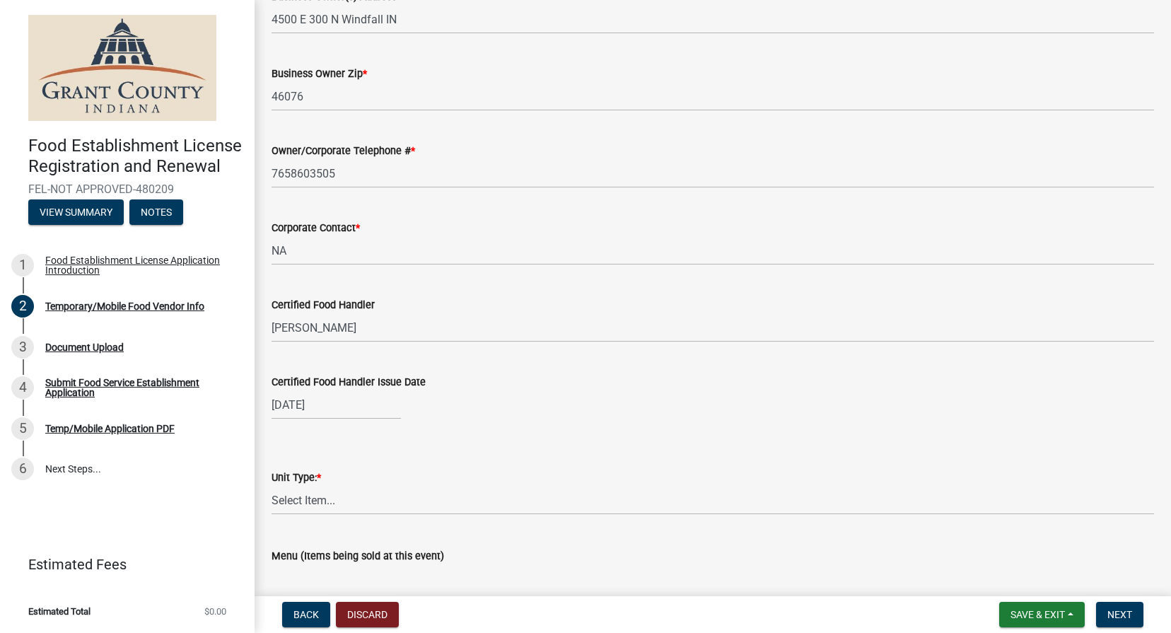
scroll to position [1048, 0]
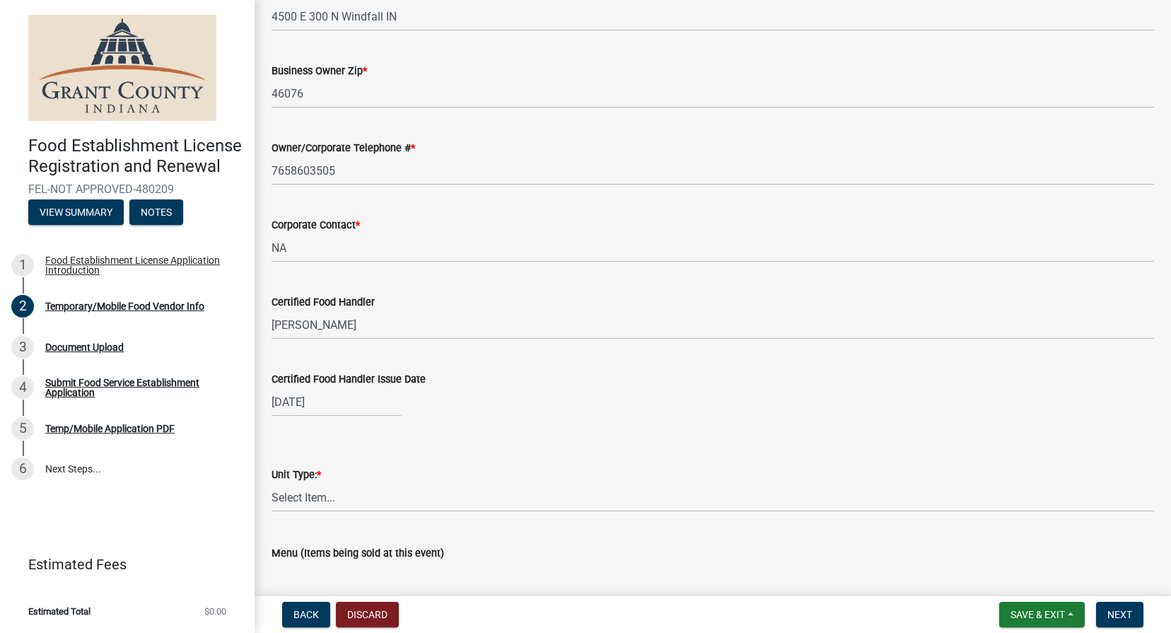
click at [307, 402] on div "[DATE]" at bounding box center [336, 402] width 129 height 29
select select "2"
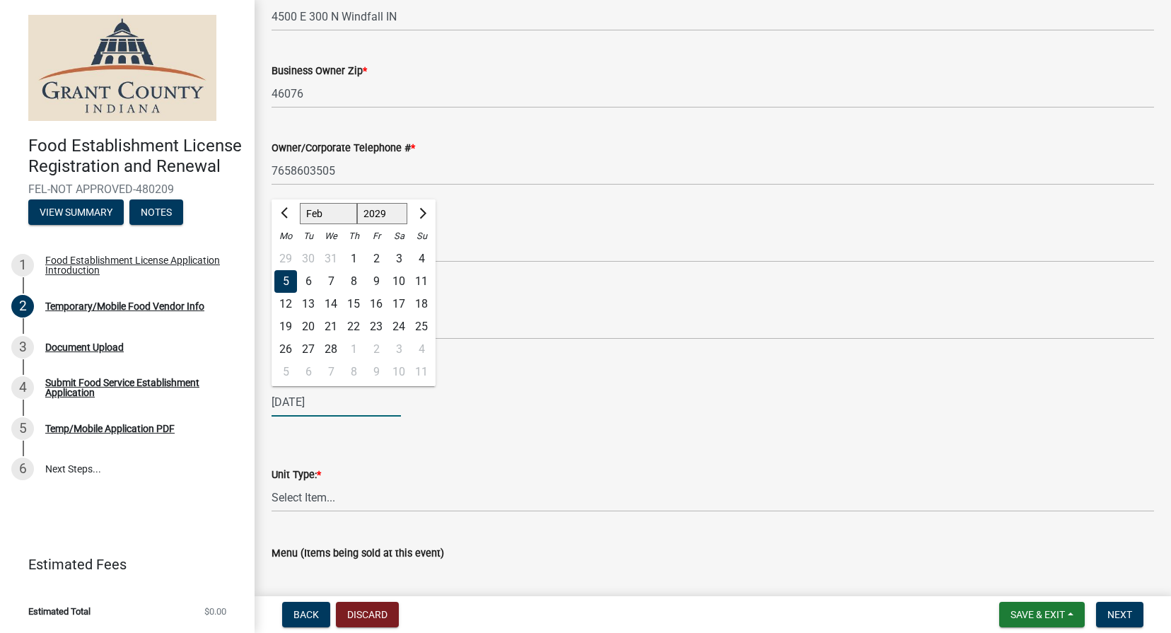
select select "2024"
click at [415, 449] on form "Unit Type: * Select Item... Mobile Trailer Stand Tent Cart Truck" at bounding box center [713, 480] width 883 height 63
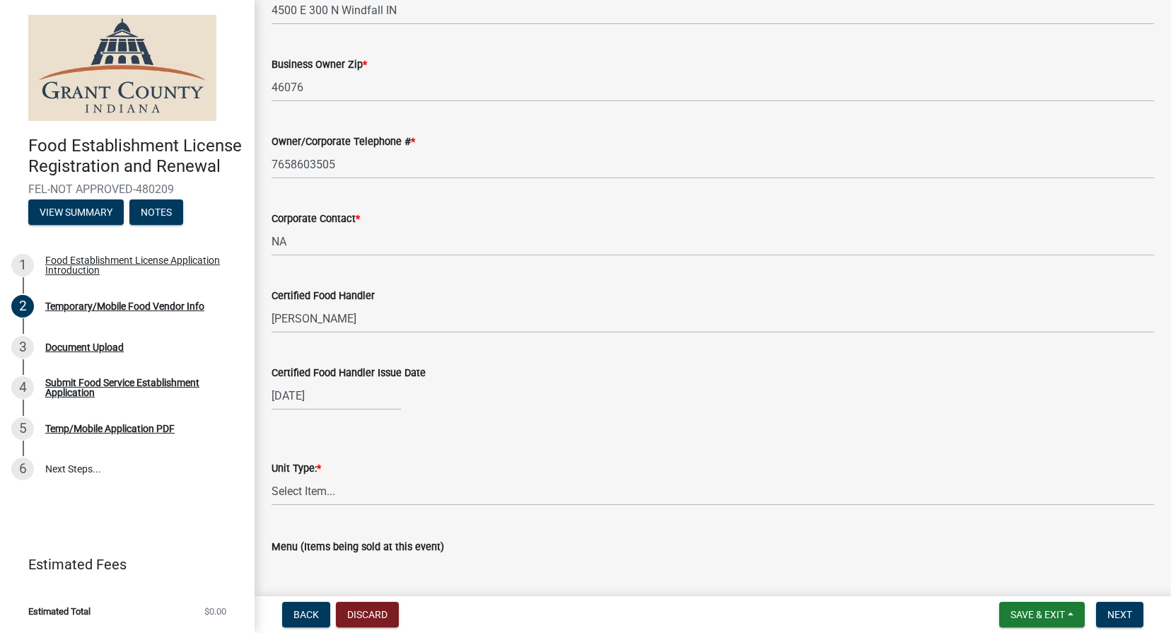
scroll to position [1058, 0]
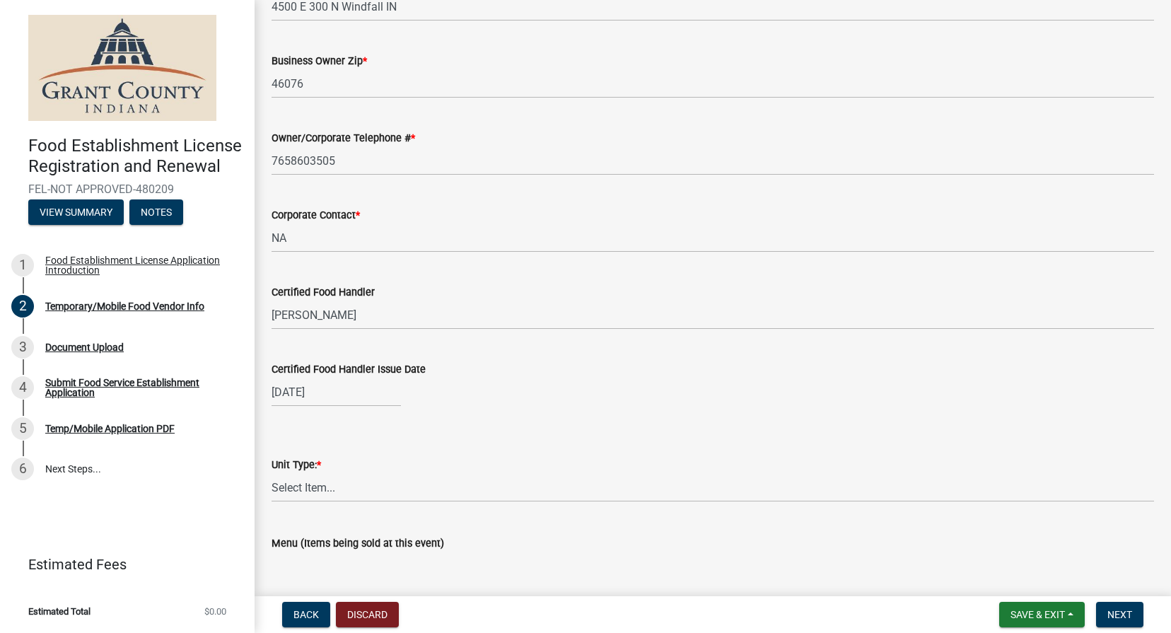
click at [359, 396] on div "[DATE]" at bounding box center [336, 392] width 129 height 29
select select "2"
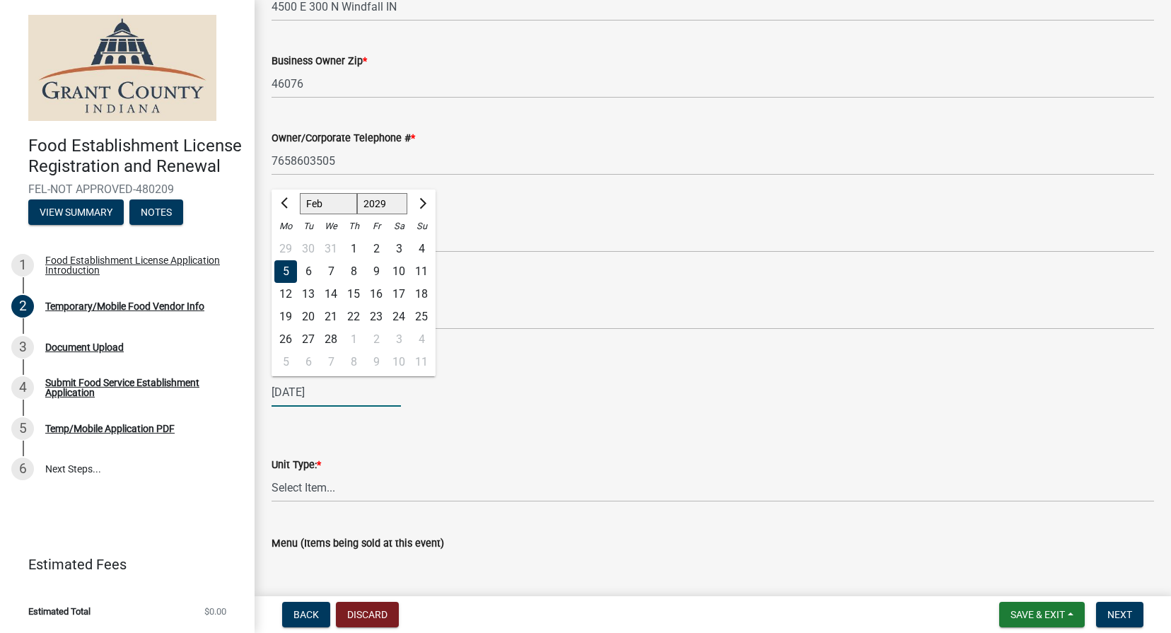
select select "2024"
click at [462, 384] on div "[DATE] Jan Feb Mar Apr [PERSON_NAME][DATE] Sep Oct Nov [DATE] 1525 1526 1527 15…" at bounding box center [713, 392] width 883 height 29
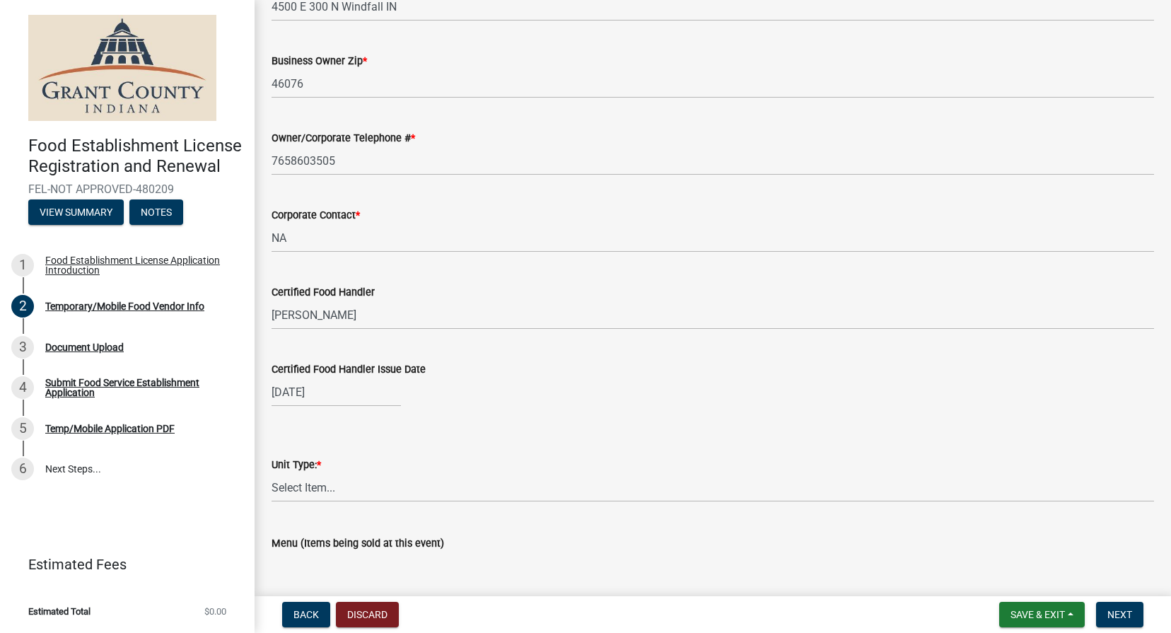
select select "2"
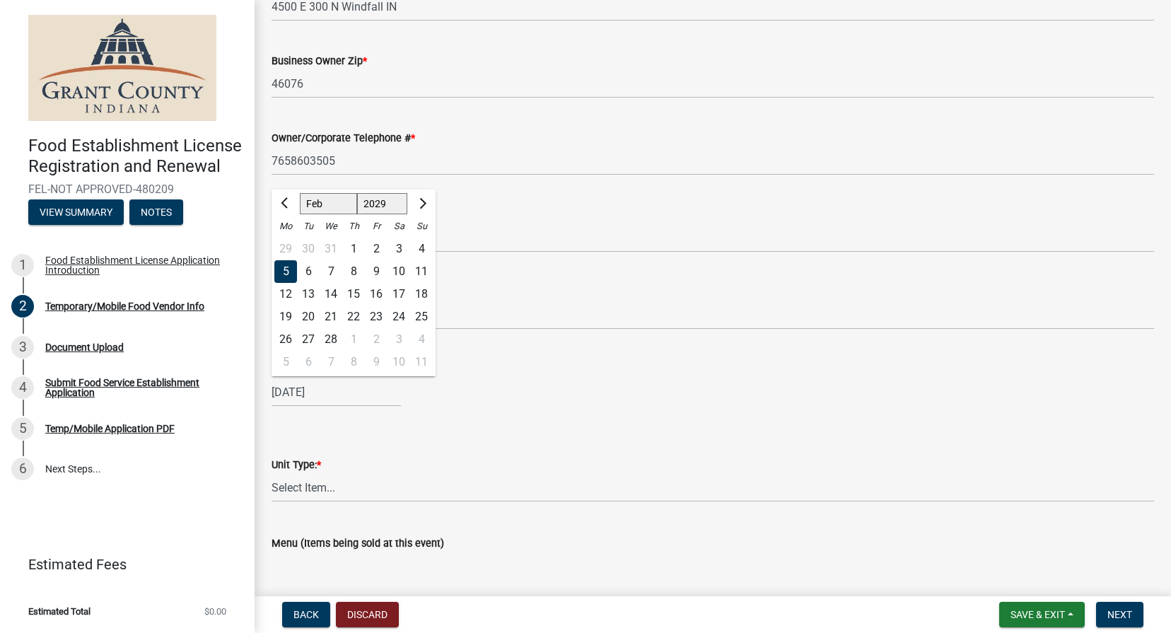
click at [349, 397] on div "[DATE] Jan Feb Mar Apr May Jun [DATE] Aug Sep Oct Nov [DATE] 1530 1531 1532 153…" at bounding box center [336, 392] width 129 height 29
drag, startPoint x: 386, startPoint y: 209, endPoint x: 400, endPoint y: 200, distance: 17.1
click at [400, 200] on select "1529 1530 1531 1532 1533 1534 1535 1536 1537 1538 1539 1540 1541 1542 1543 1544…" at bounding box center [382, 203] width 51 height 21
select select "2024"
click at [292, 270] on div "5" at bounding box center [285, 271] width 23 height 23
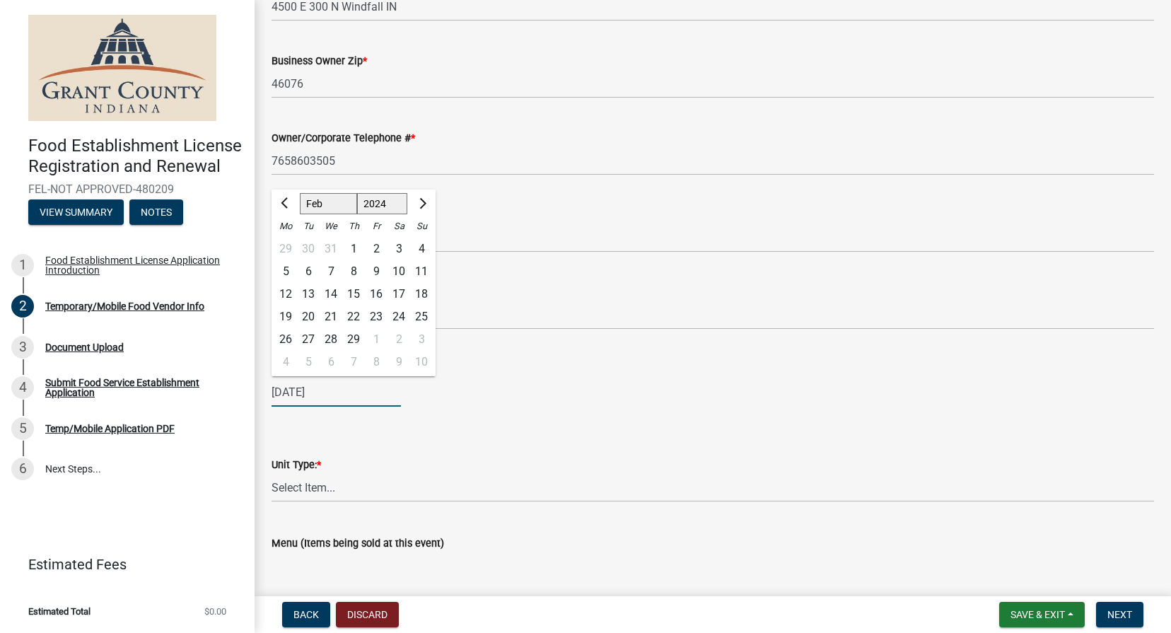
type input "[DATE]"
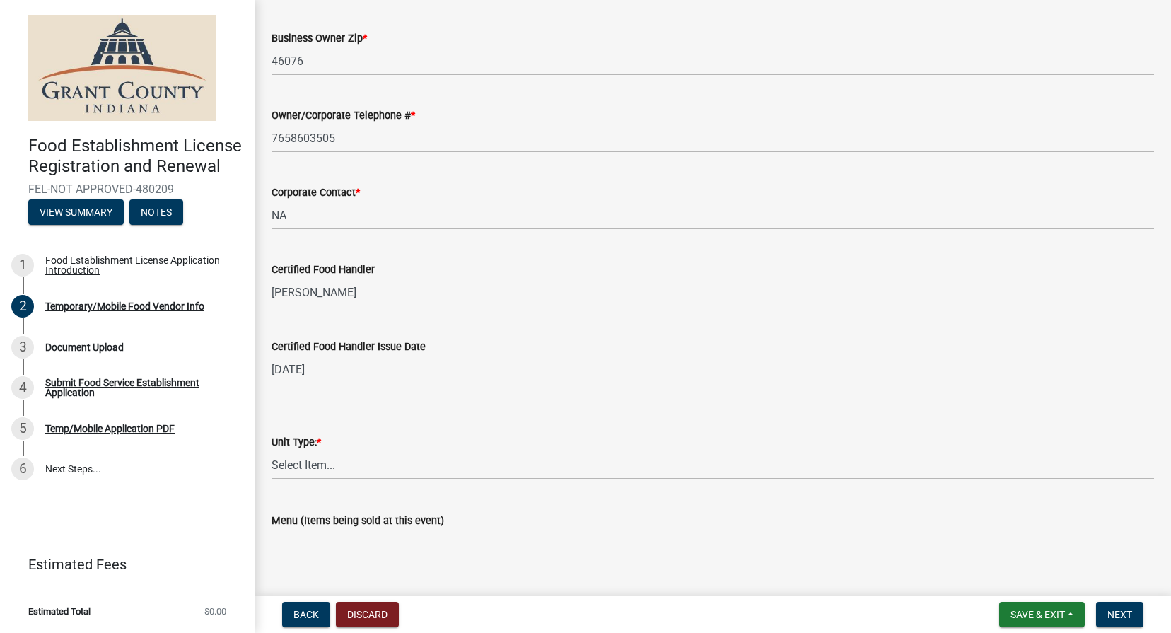
scroll to position [1108, 0]
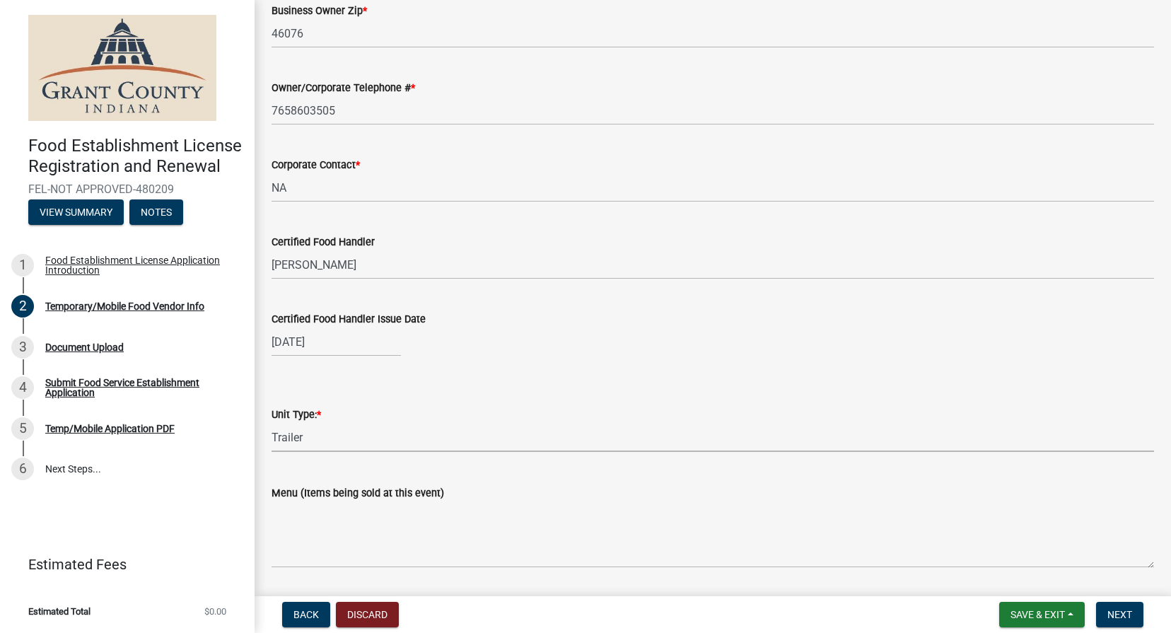
select select "986694ba-6a39-4309-ba8e-cbcd507728d3"
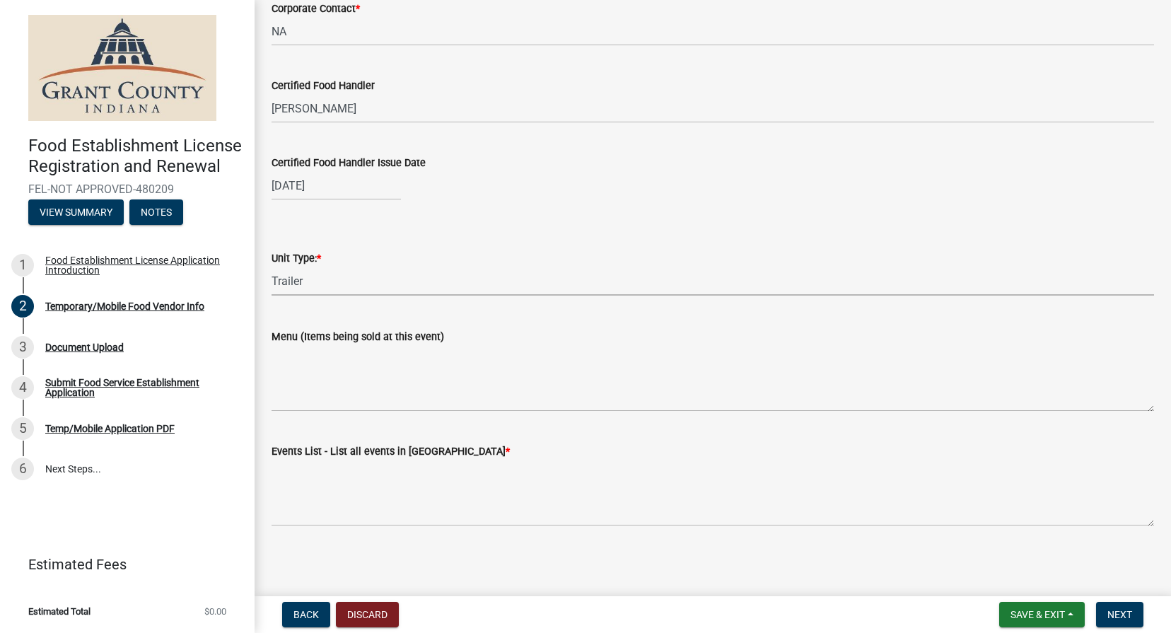
scroll to position [0, 0]
click at [332, 402] on textarea "Menu (Items being sold at this event)" at bounding box center [713, 378] width 883 height 66
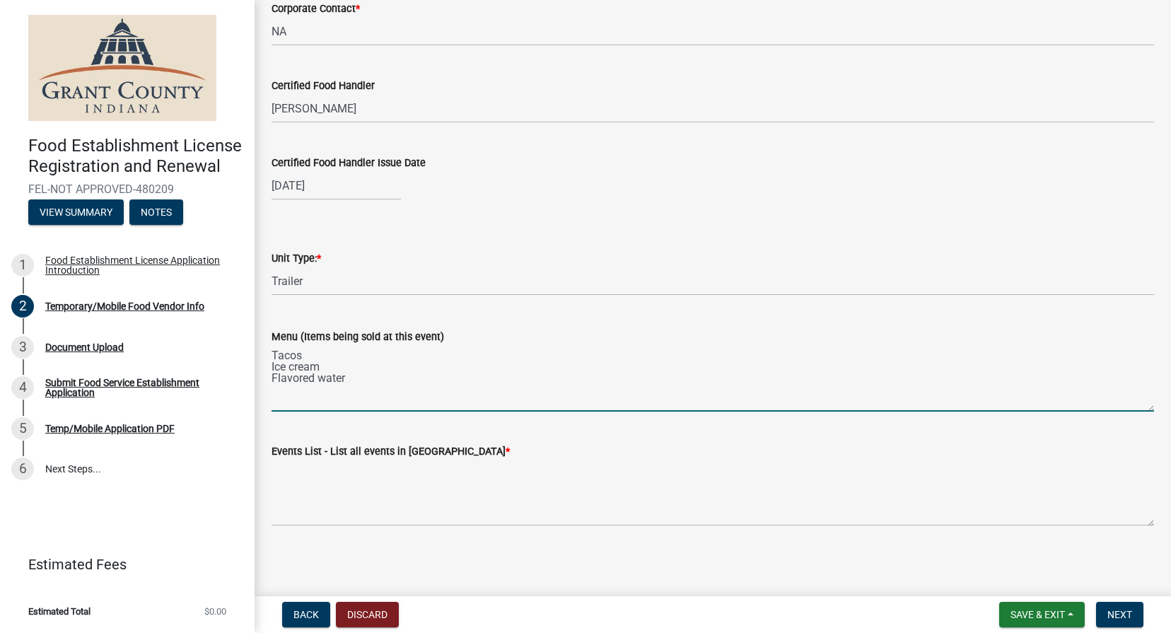
click at [315, 378] on textarea "Tacos Ice cream Flavored water" at bounding box center [713, 378] width 883 height 66
click at [385, 374] on textarea "Tacos Ice cream Flavored fruit water" at bounding box center [713, 378] width 883 height 66
click at [371, 374] on textarea "Tacos Ice cream Flavored fruit water Tamales" at bounding box center [713, 378] width 883 height 66
click at [303, 399] on textarea "Tacos Ice cream Flavored fruit beverage Tamales" at bounding box center [713, 378] width 883 height 66
click at [329, 361] on textarea "Tacos Ice cream Flavored fruit beverage Tamales" at bounding box center [713, 378] width 883 height 66
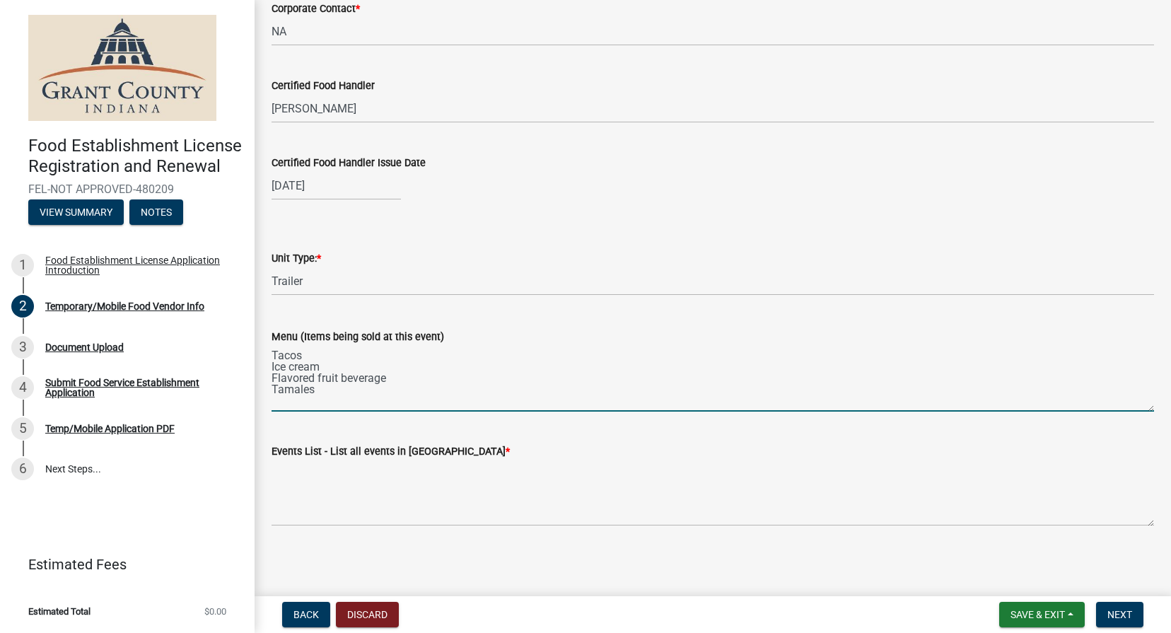
click at [300, 396] on textarea "Tacos Ice cream Flavored fruit beverage Tamales" at bounding box center [713, 378] width 883 height 66
type textarea "Tacos Ice cream Flavored fruit beverage Tamales"
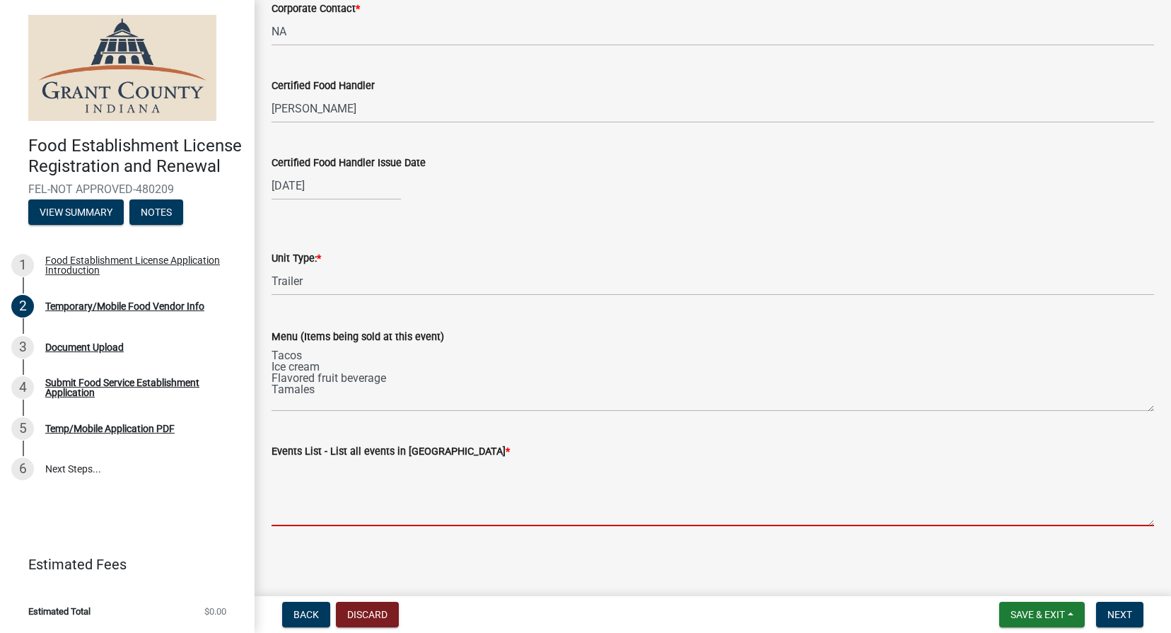
click at [338, 514] on textarea "Events List - List all events in [GEOGRAPHIC_DATA] *" at bounding box center [713, 493] width 883 height 66
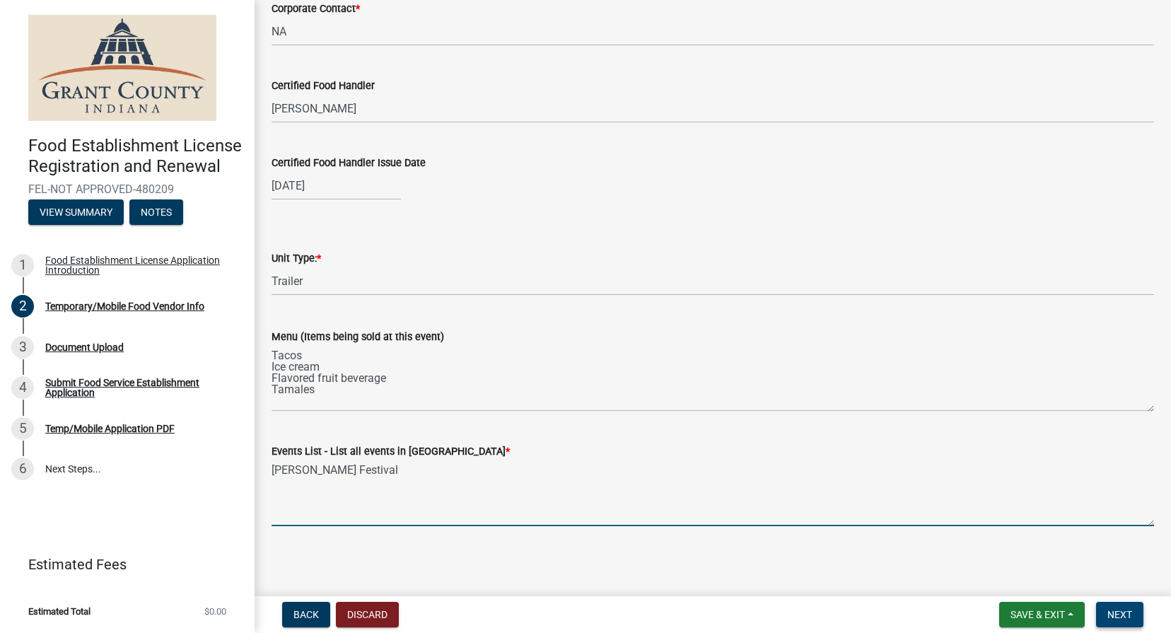
type textarea "[PERSON_NAME] Festival"
click at [1134, 612] on button "Next" at bounding box center [1119, 614] width 47 height 25
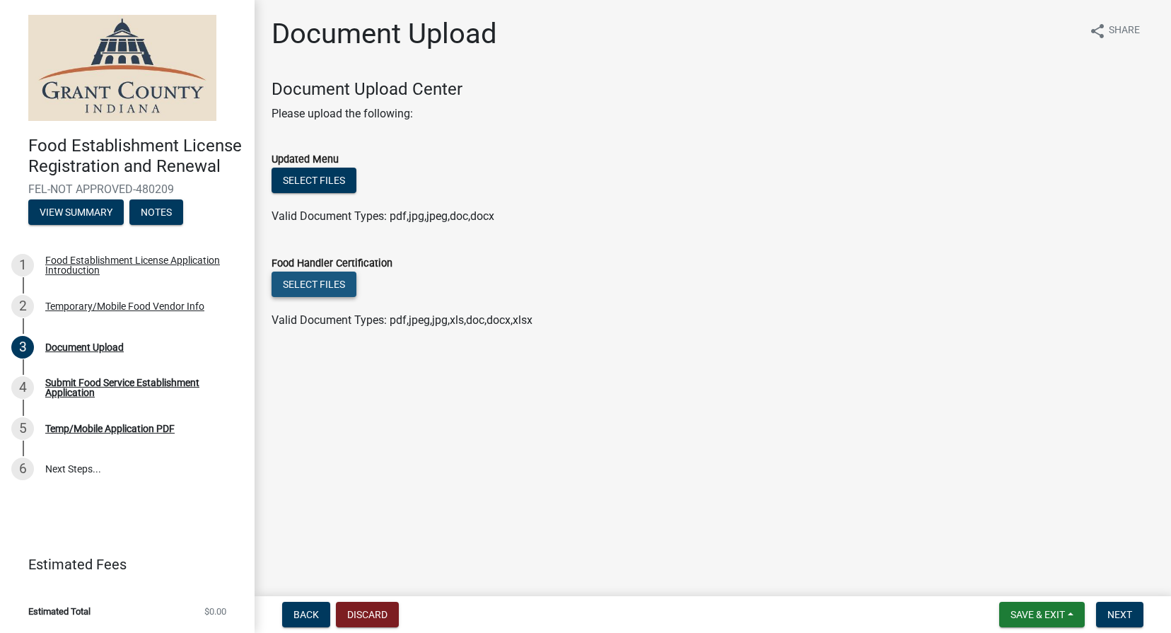
click at [336, 277] on button "Select files" at bounding box center [314, 284] width 85 height 25
click at [331, 275] on button "Select files" at bounding box center [314, 284] width 85 height 25
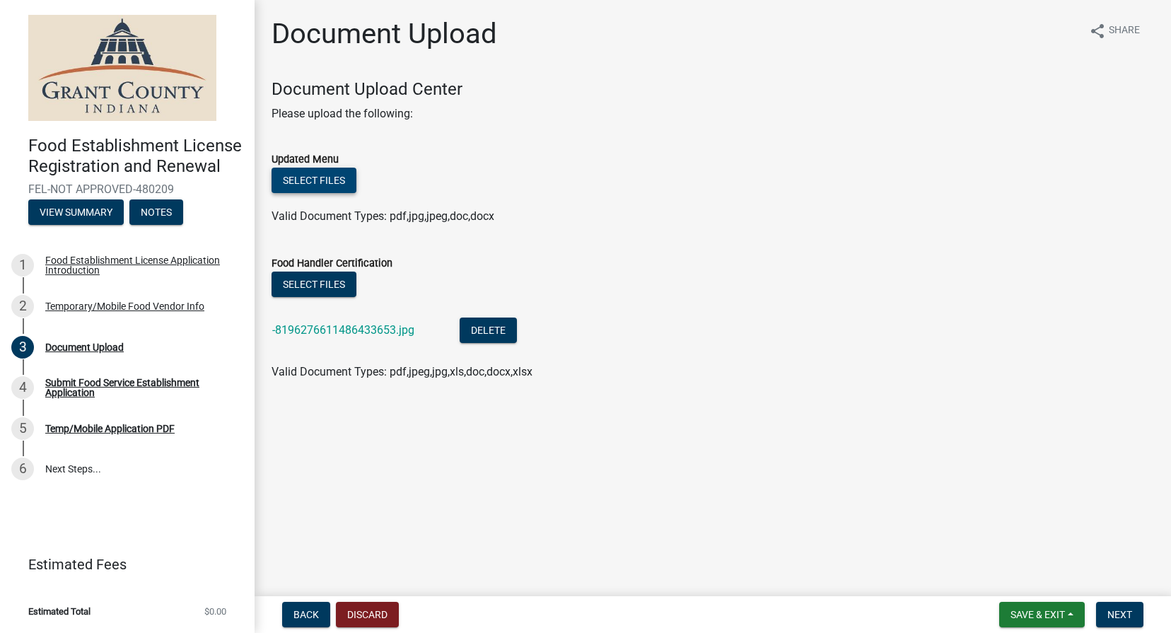
click at [319, 176] on button "Select files" at bounding box center [314, 180] width 85 height 25
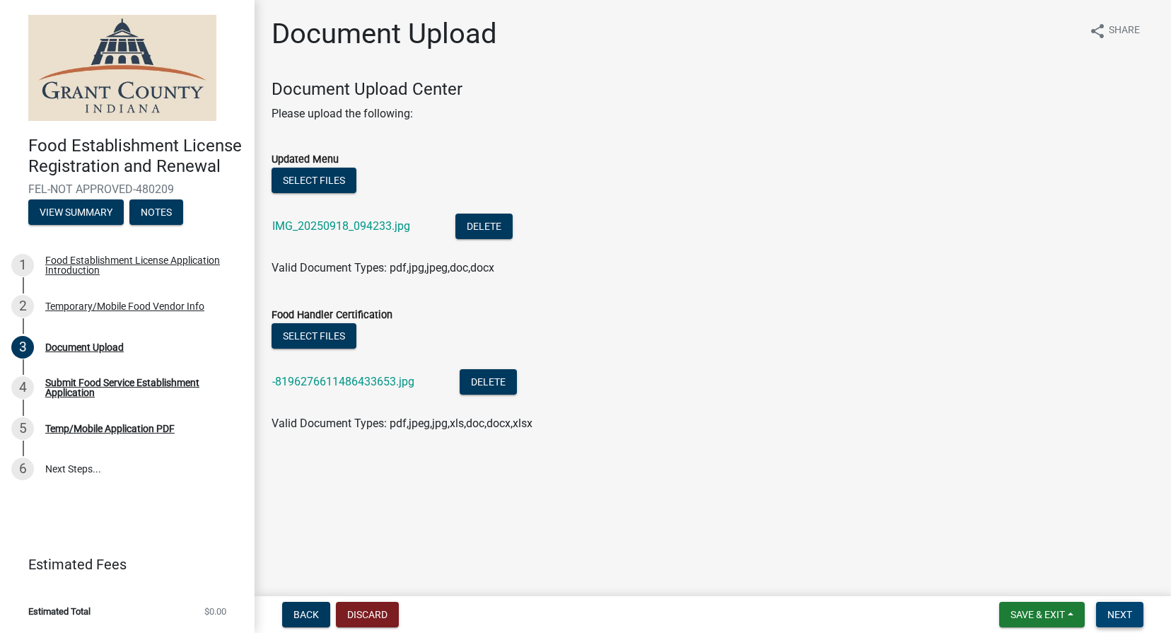
click at [1117, 609] on span "Next" at bounding box center [1120, 614] width 25 height 11
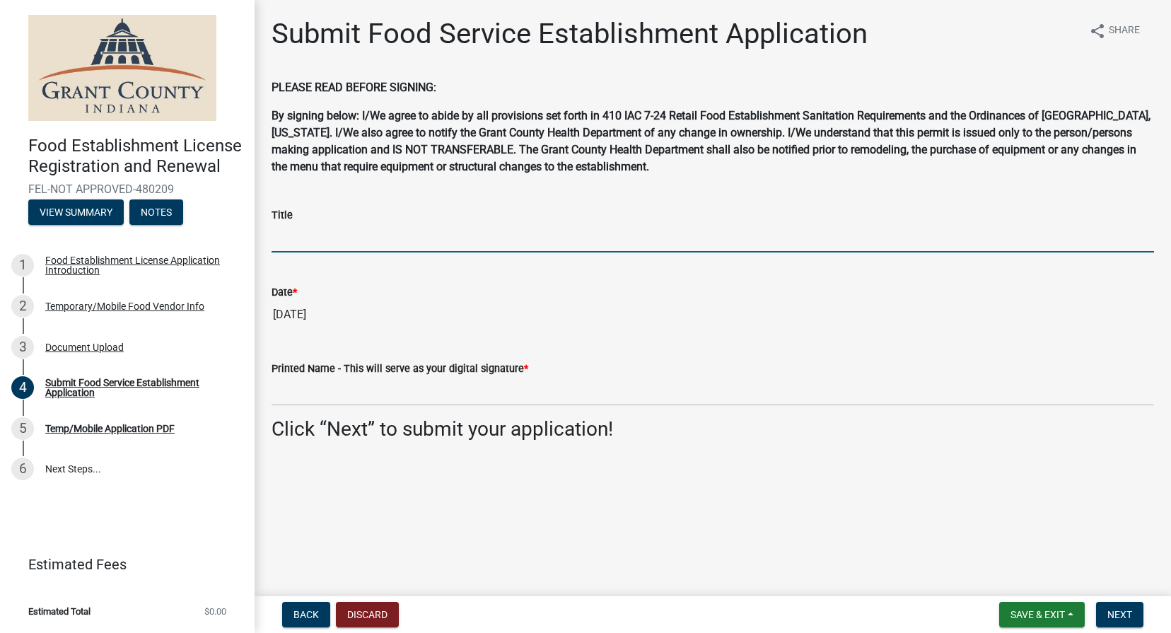
click at [314, 250] on input "Title" at bounding box center [713, 238] width 883 height 29
type input "Owner"
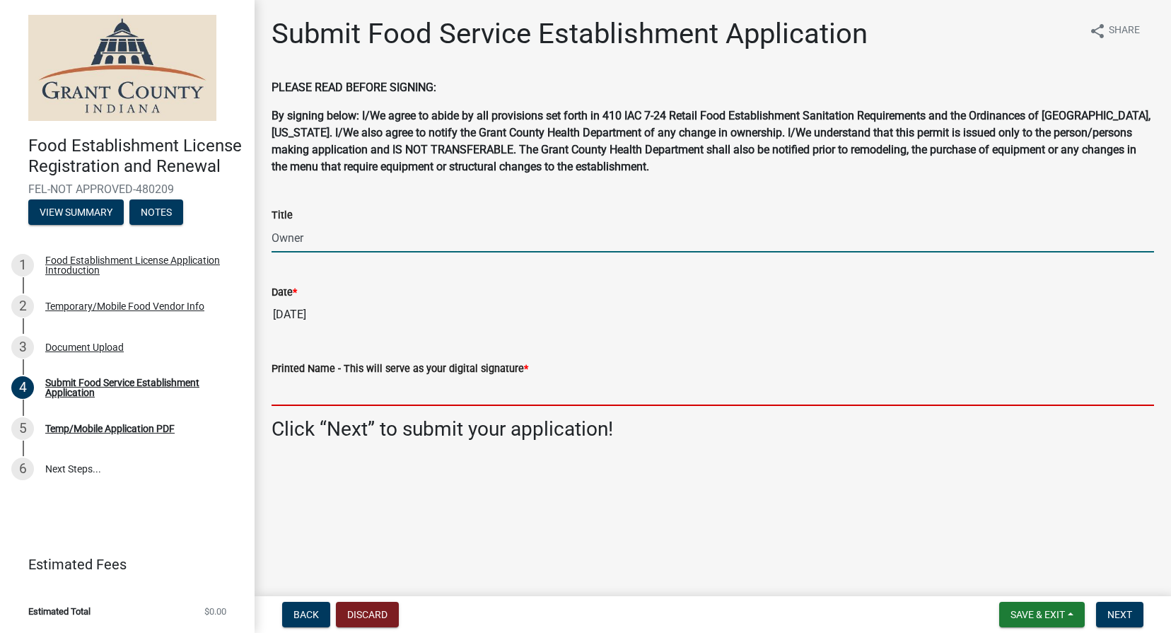
click at [338, 404] on input "Printed Name - This will serve as your digital signature *" at bounding box center [713, 391] width 883 height 29
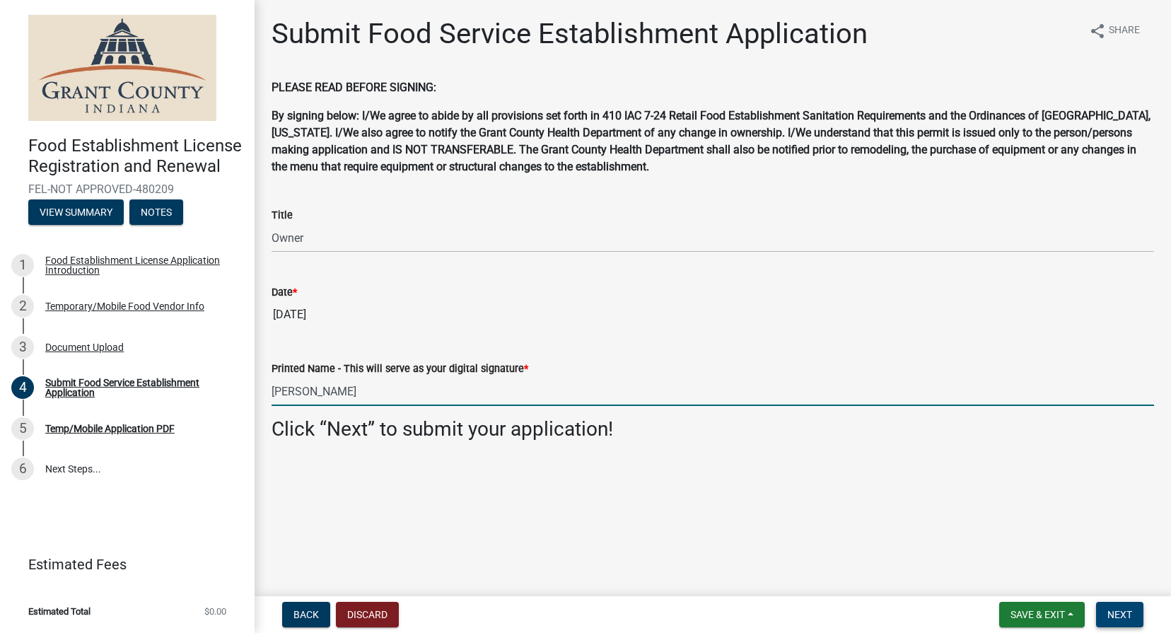
type input "[PERSON_NAME]"
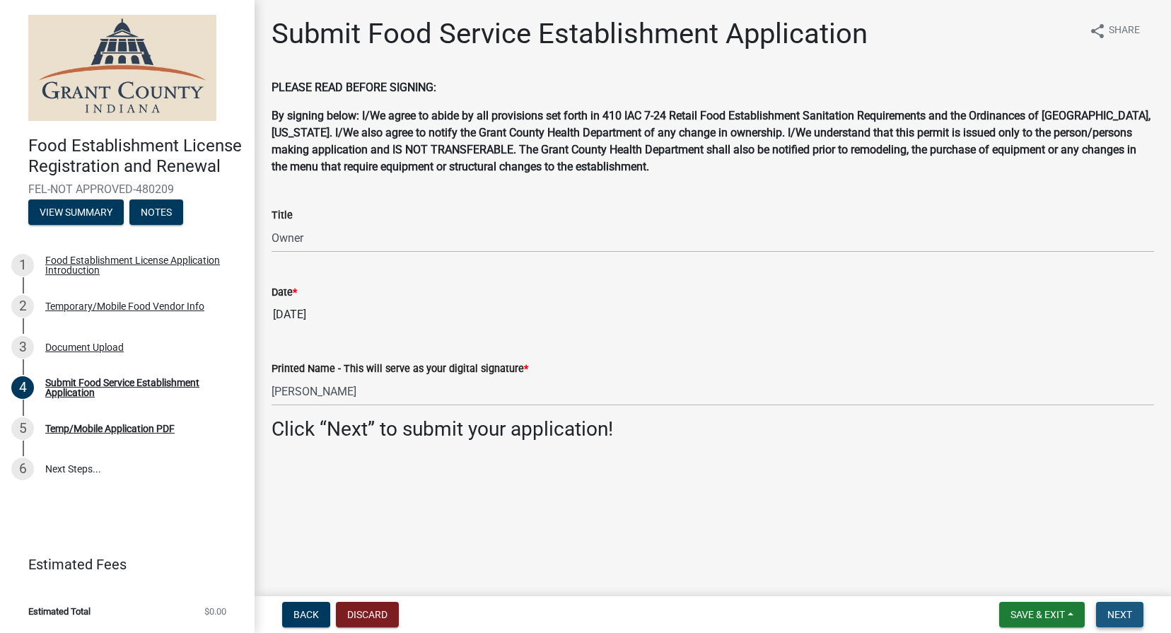
click at [1132, 614] on span "Next" at bounding box center [1120, 614] width 25 height 11
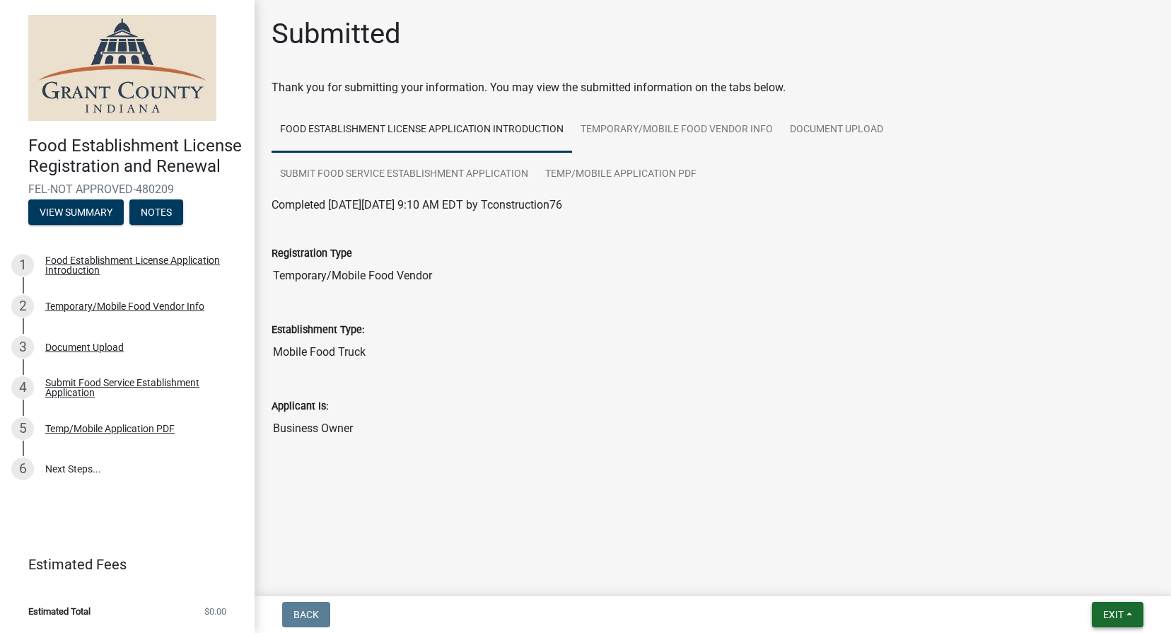
click at [1104, 615] on span "Exit" at bounding box center [1114, 614] width 21 height 11
click at [965, 507] on main "Submitted Thank you for submitting your information. You may view the submitted…" at bounding box center [713, 295] width 917 height 591
